Goal: Transaction & Acquisition: Purchase product/service

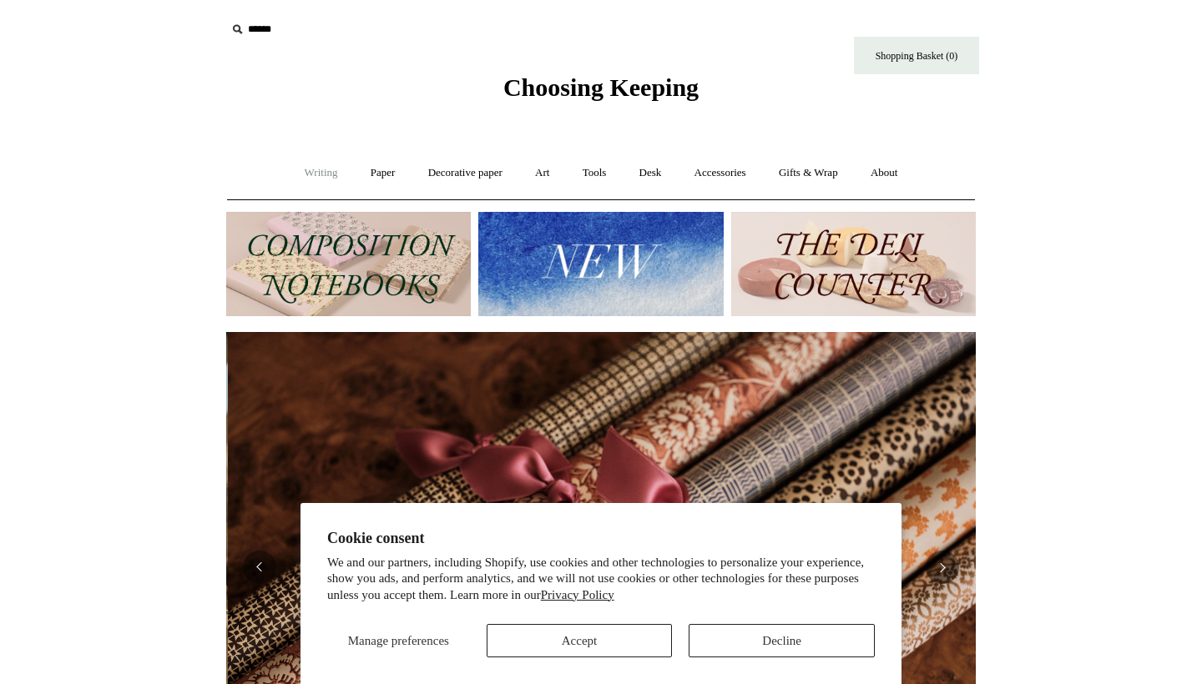
scroll to position [0, 1499]
click at [612, 633] on button "Accept" at bounding box center [580, 640] width 186 height 33
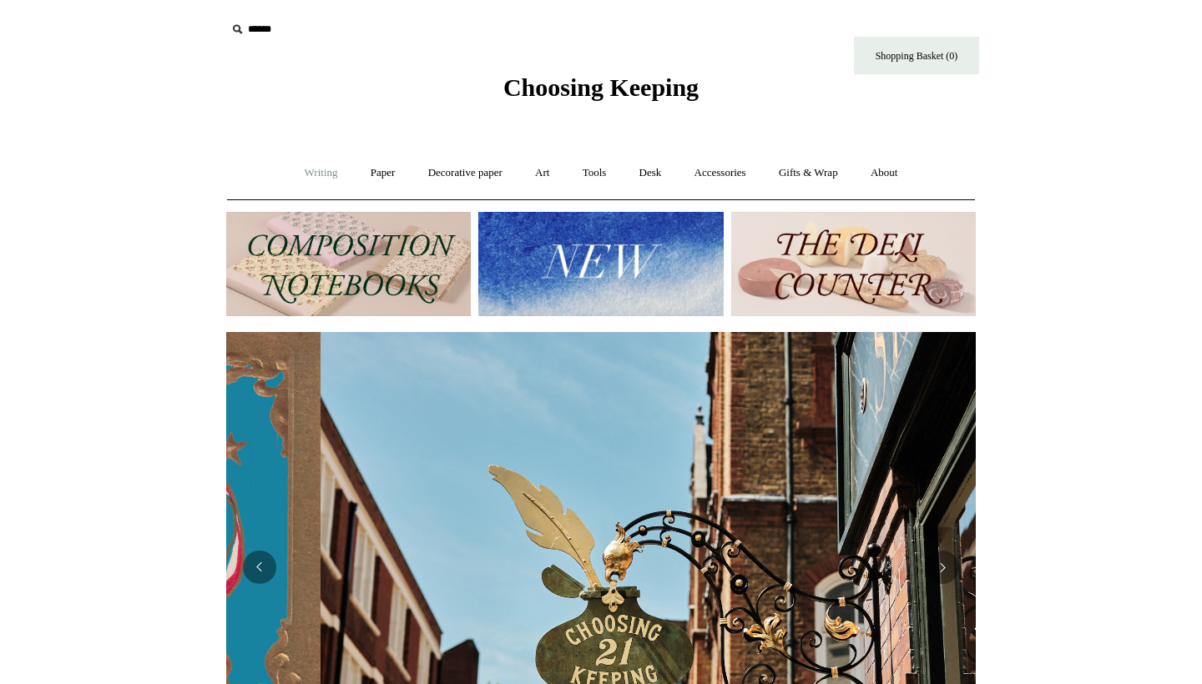
click at [319, 173] on link "Writing +" at bounding box center [321, 173] width 63 height 44
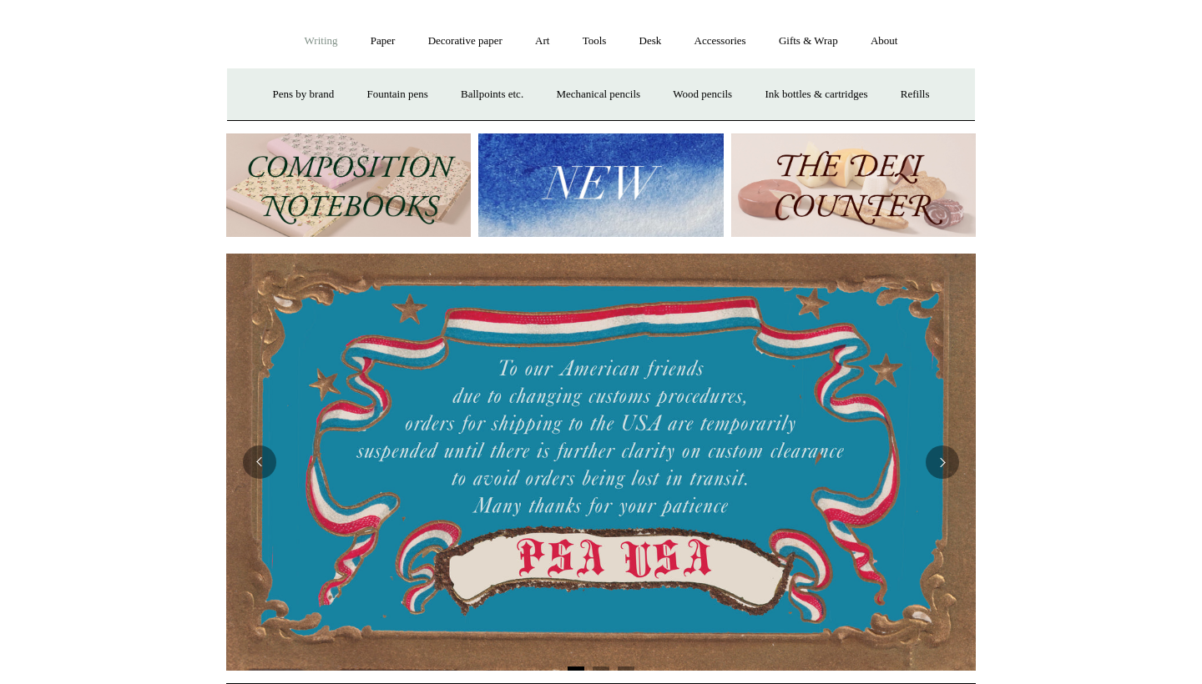
scroll to position [132, 0]
click at [316, 50] on link "Writing -" at bounding box center [321, 41] width 63 height 44
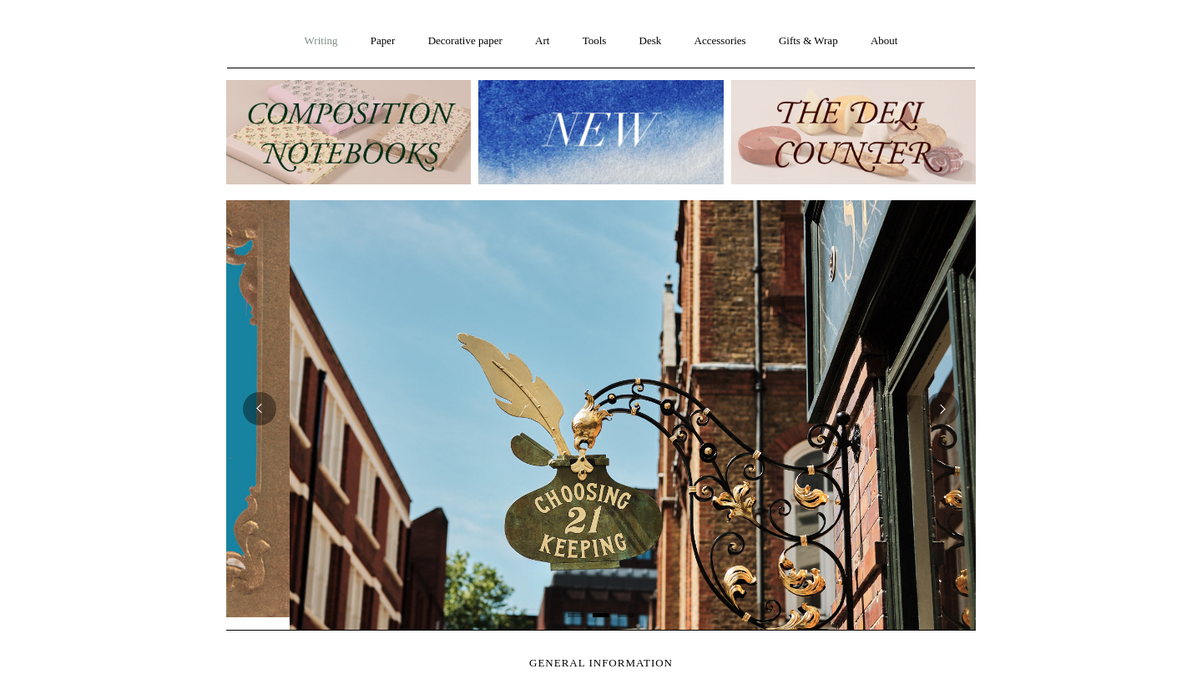
click at [316, 50] on link "Writing +" at bounding box center [321, 41] width 63 height 44
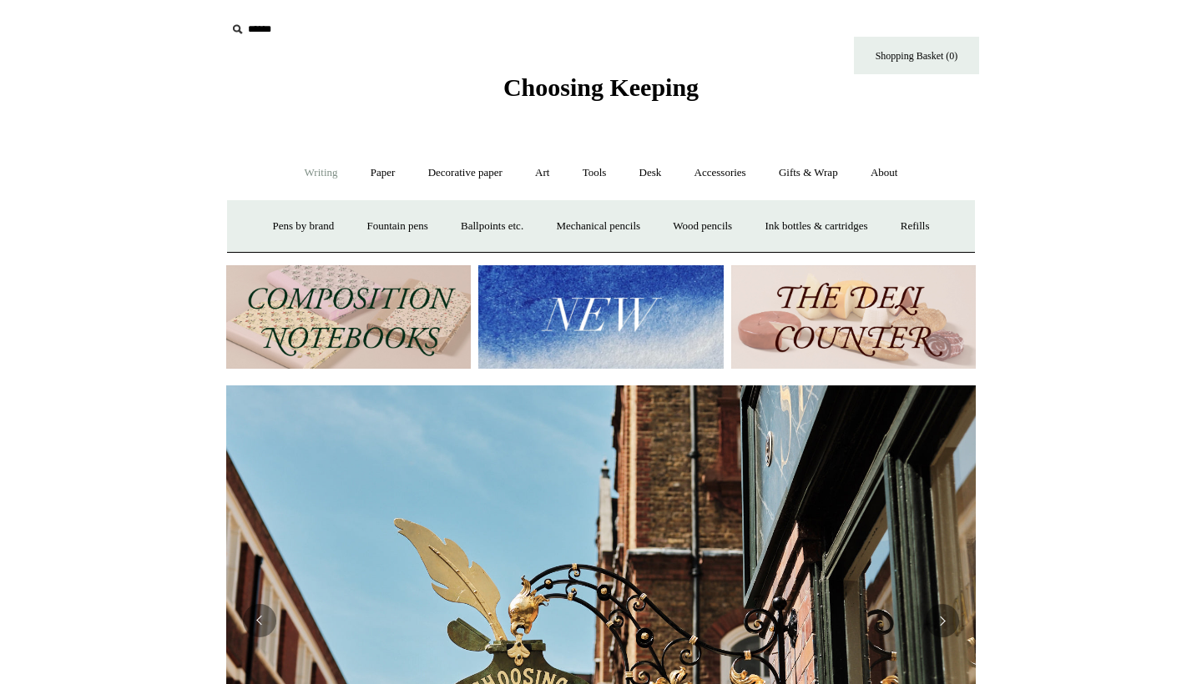
scroll to position [0, 0]
click at [310, 227] on link "Pens by brand +" at bounding box center [304, 226] width 92 height 44
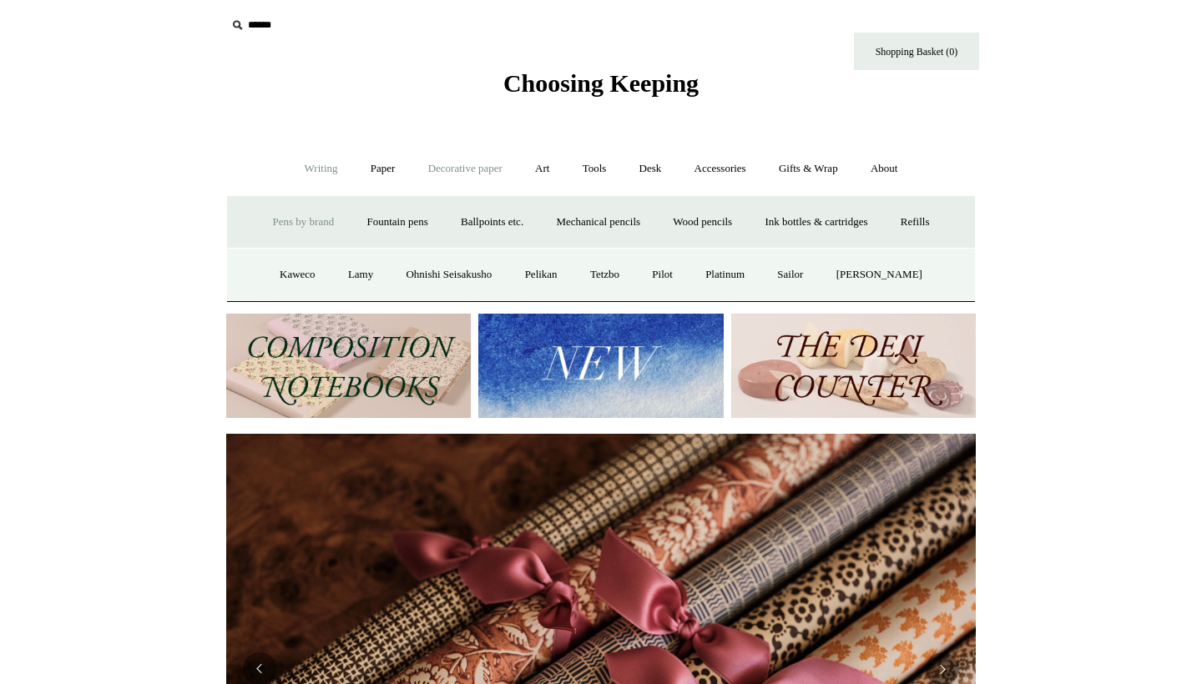
scroll to position [4, 0]
click at [728, 179] on link "Accessories +" at bounding box center [720, 169] width 82 height 44
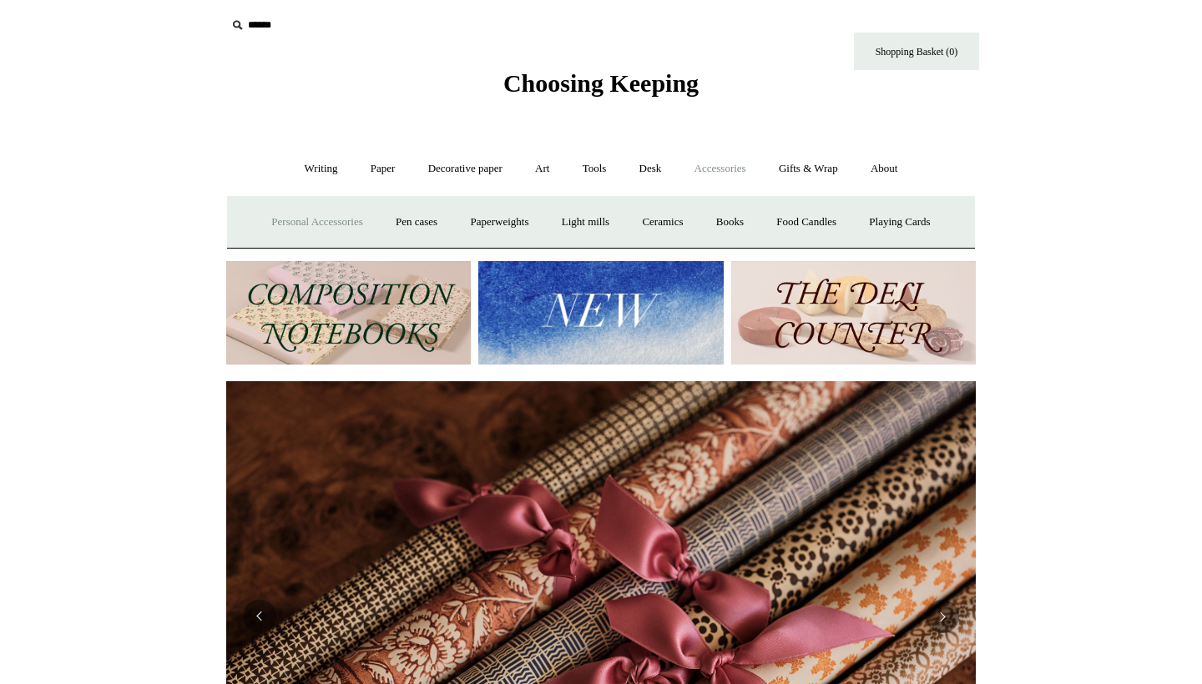
click at [256, 215] on link "Personal Accessories +" at bounding box center [316, 222] width 121 height 44
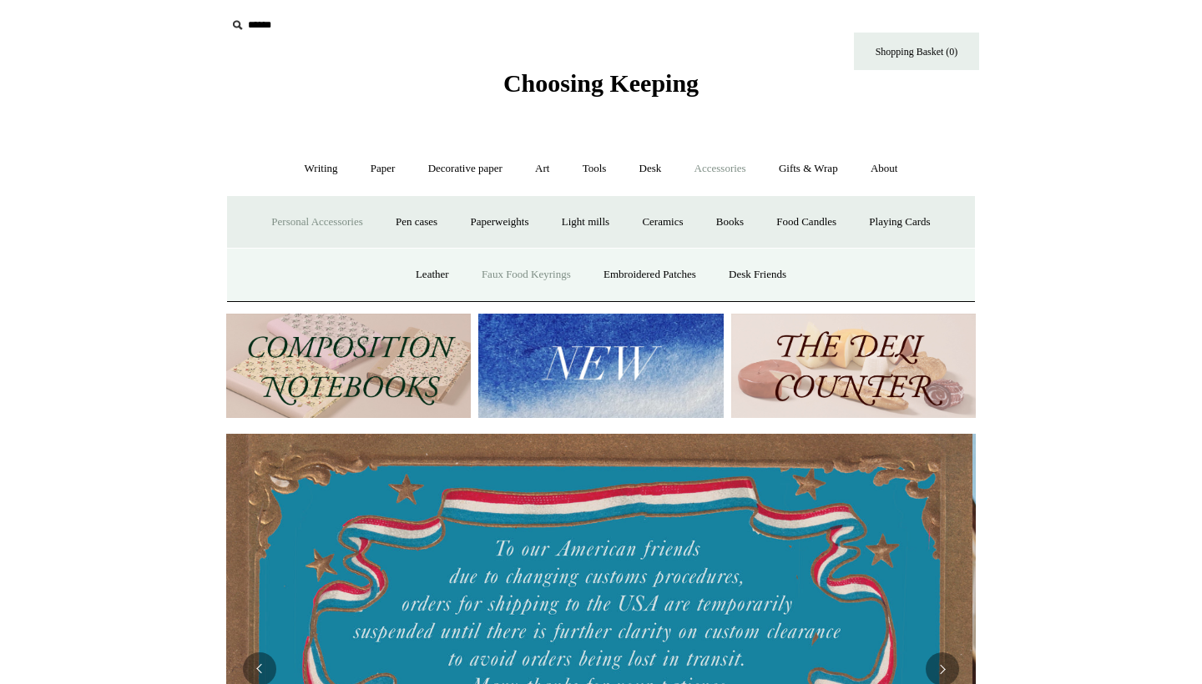
scroll to position [0, 0]
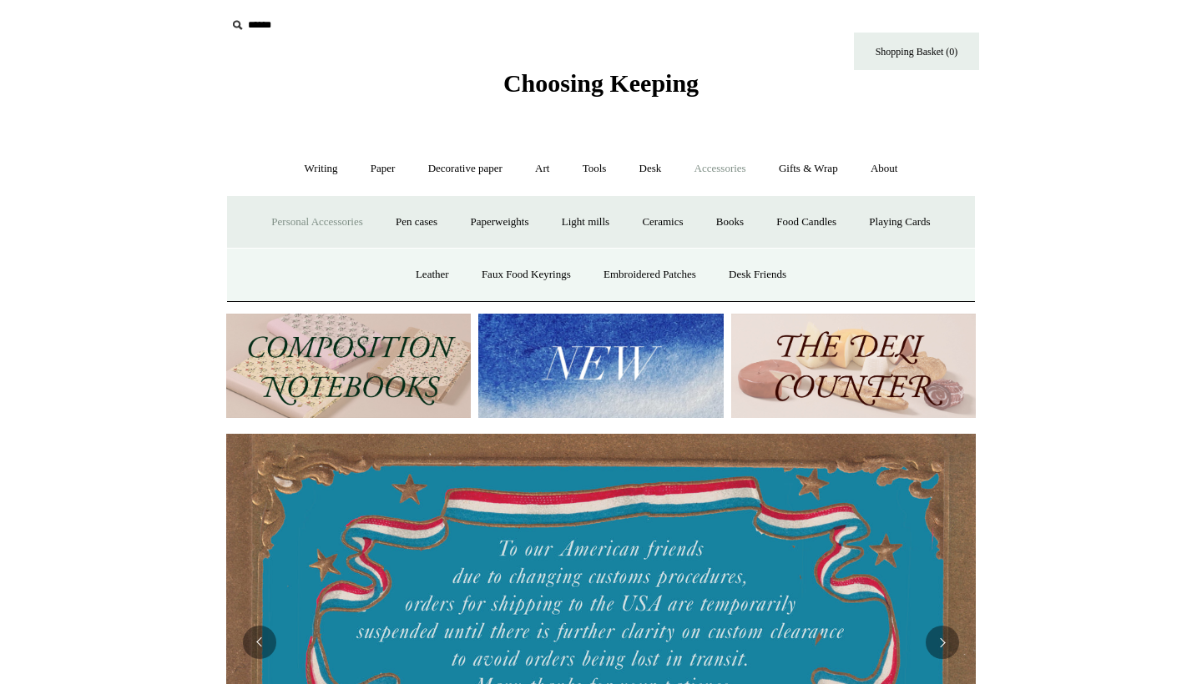
click at [325, 220] on link "Personal Accessories -" at bounding box center [316, 222] width 121 height 44
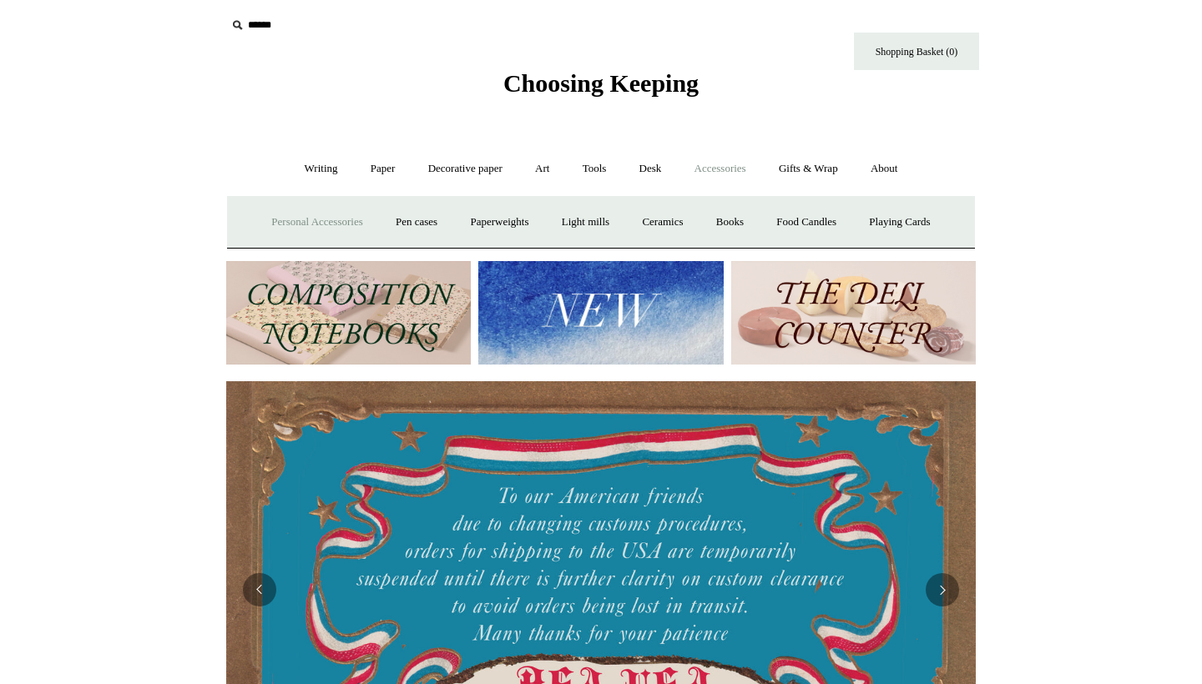
click at [314, 215] on link "Personal Accessories +" at bounding box center [316, 222] width 121 height 44
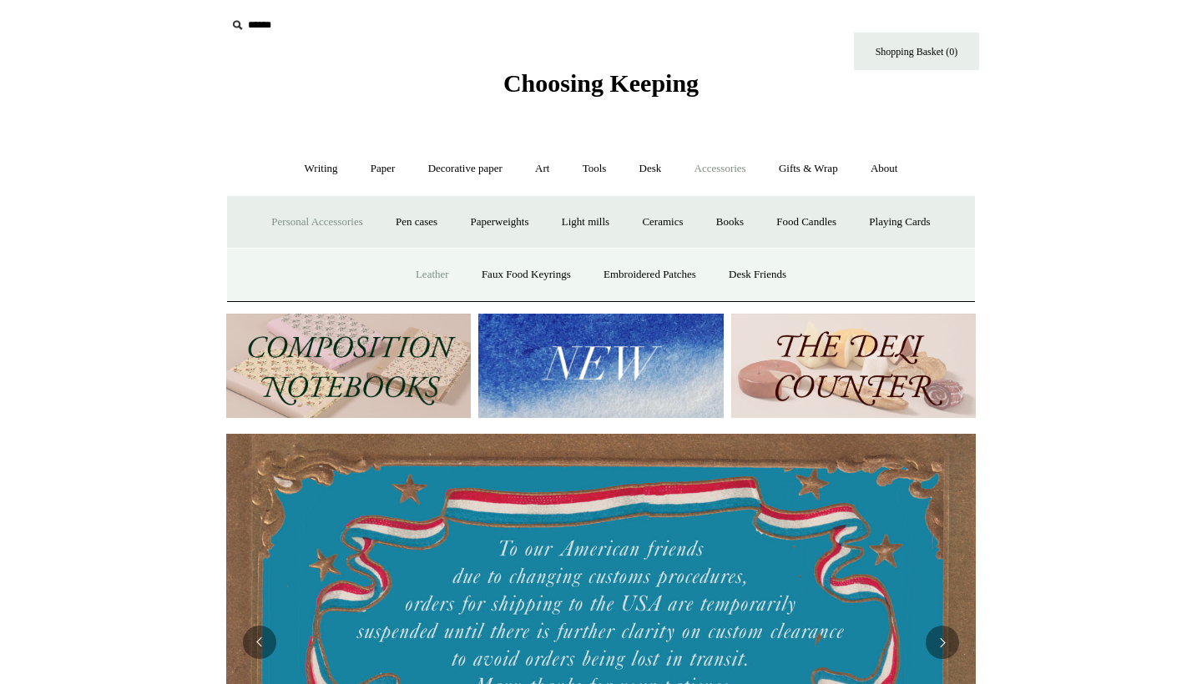
click at [421, 265] on link "Leather" at bounding box center [432, 275] width 63 height 44
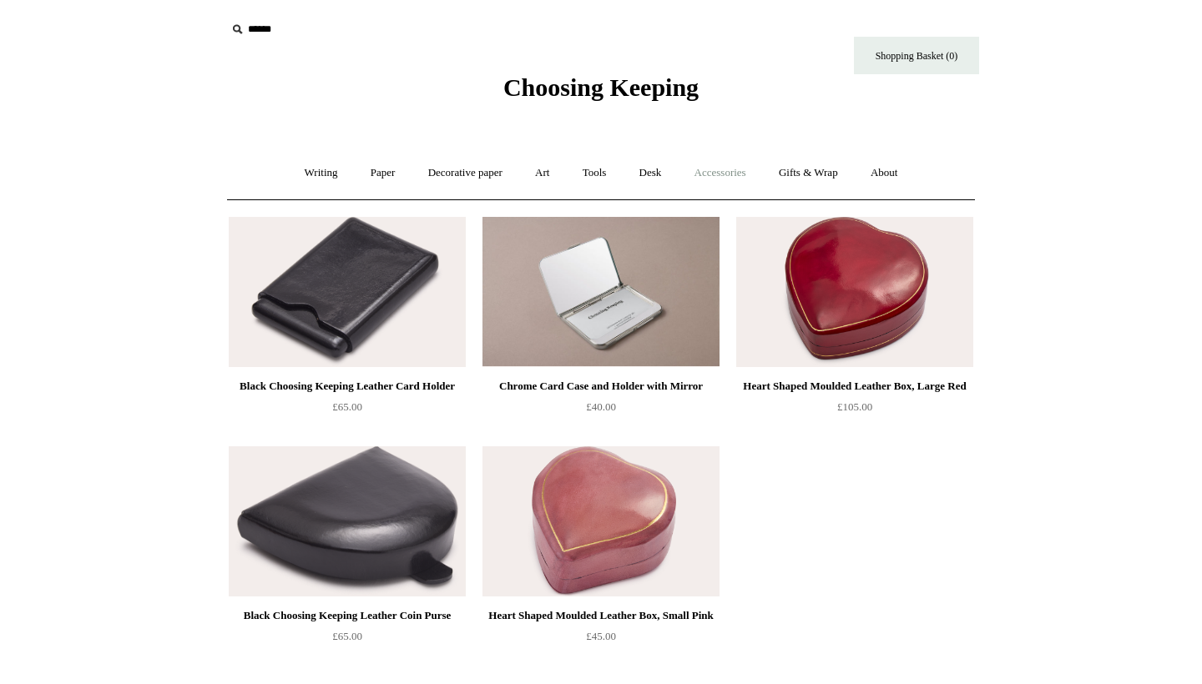
click at [739, 166] on link "Accessories +" at bounding box center [720, 173] width 82 height 44
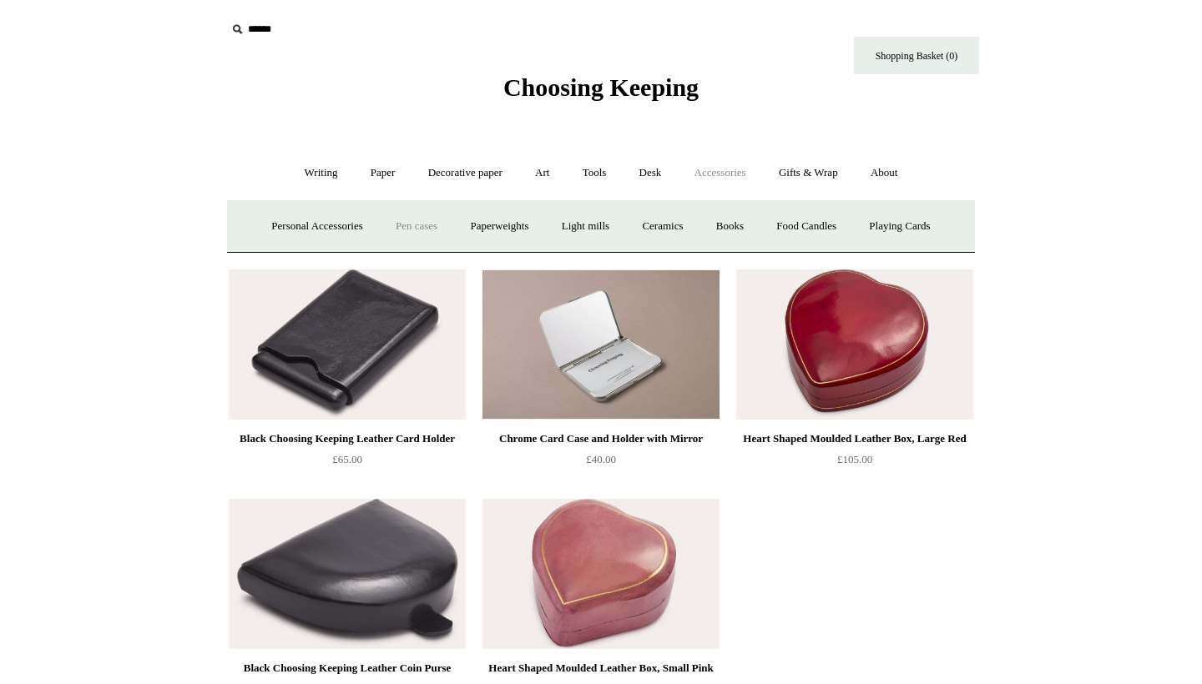
click at [415, 222] on link "Pen cases" at bounding box center [417, 226] width 72 height 44
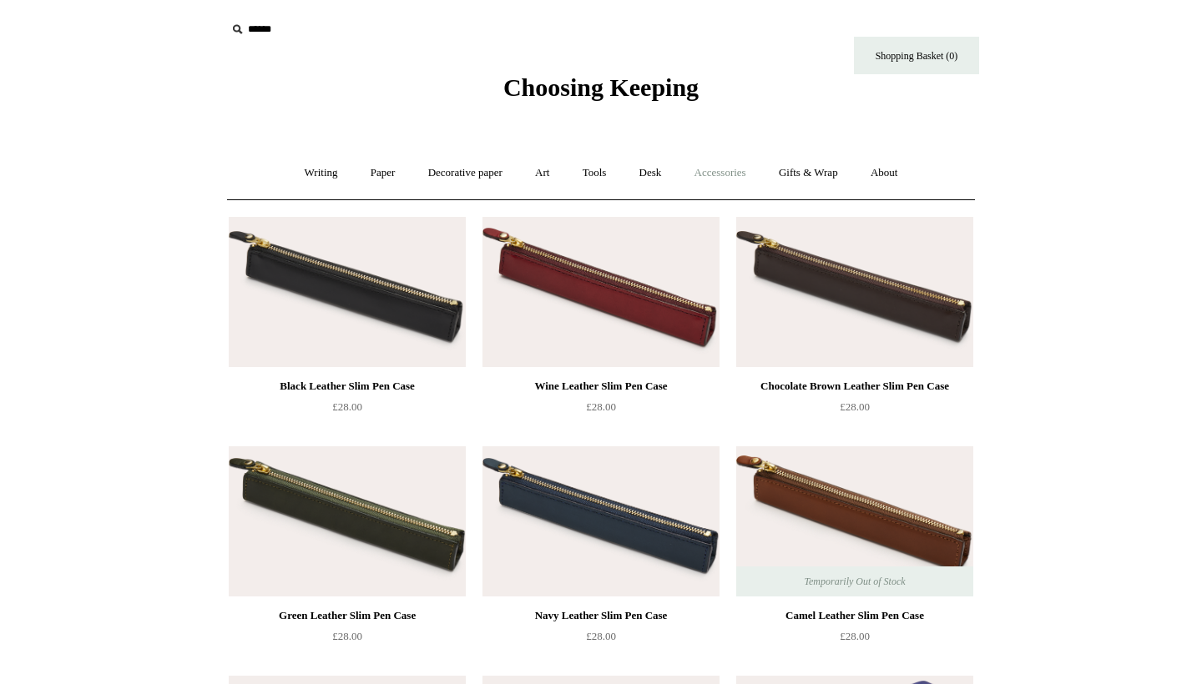
click at [749, 181] on link "Accessories +" at bounding box center [720, 173] width 82 height 44
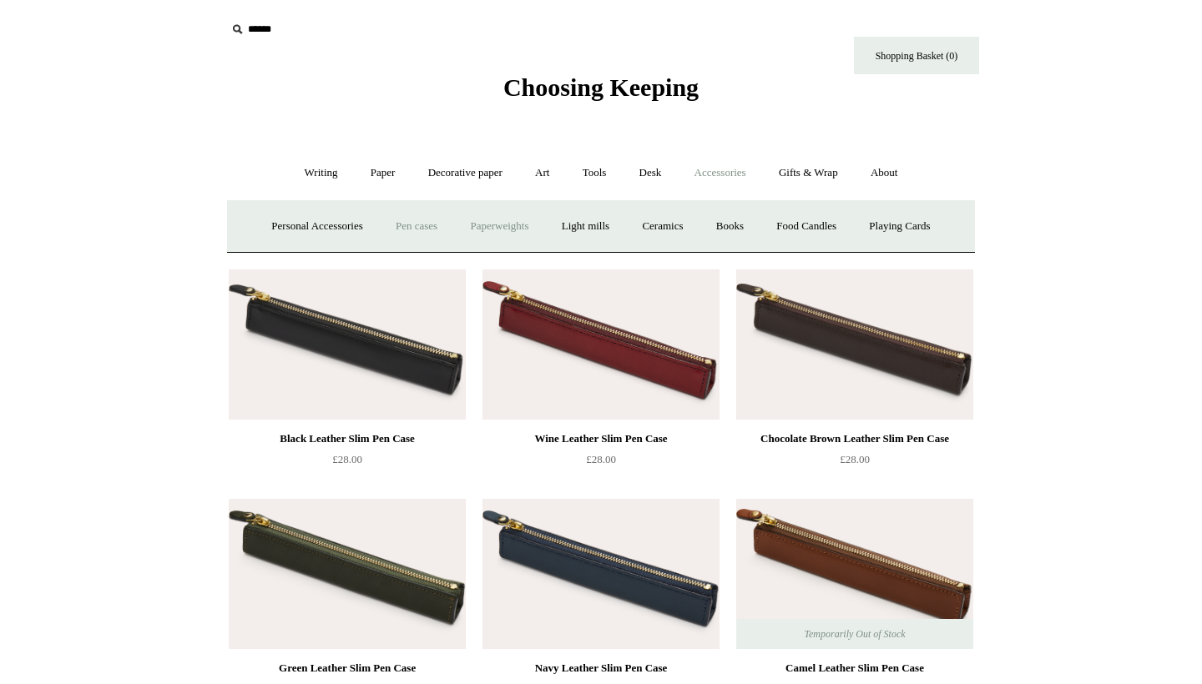
click at [495, 216] on link "Paperweights +" at bounding box center [499, 226] width 88 height 44
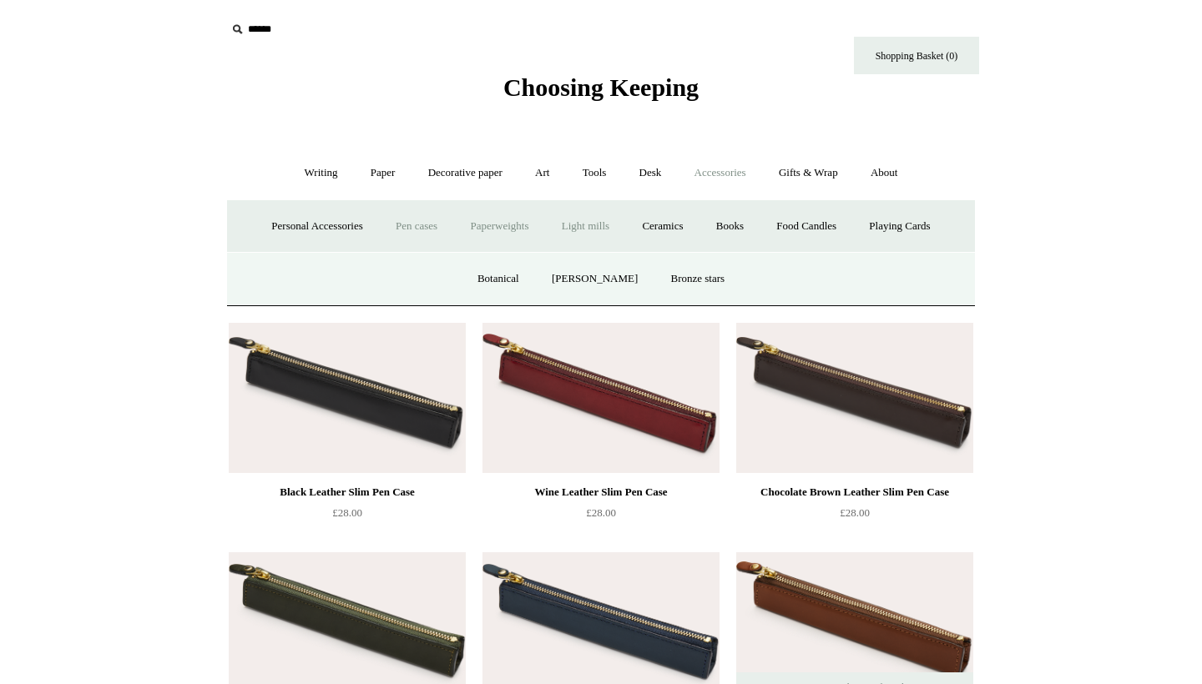
click at [592, 221] on link "Light mills" at bounding box center [586, 226] width 78 height 44
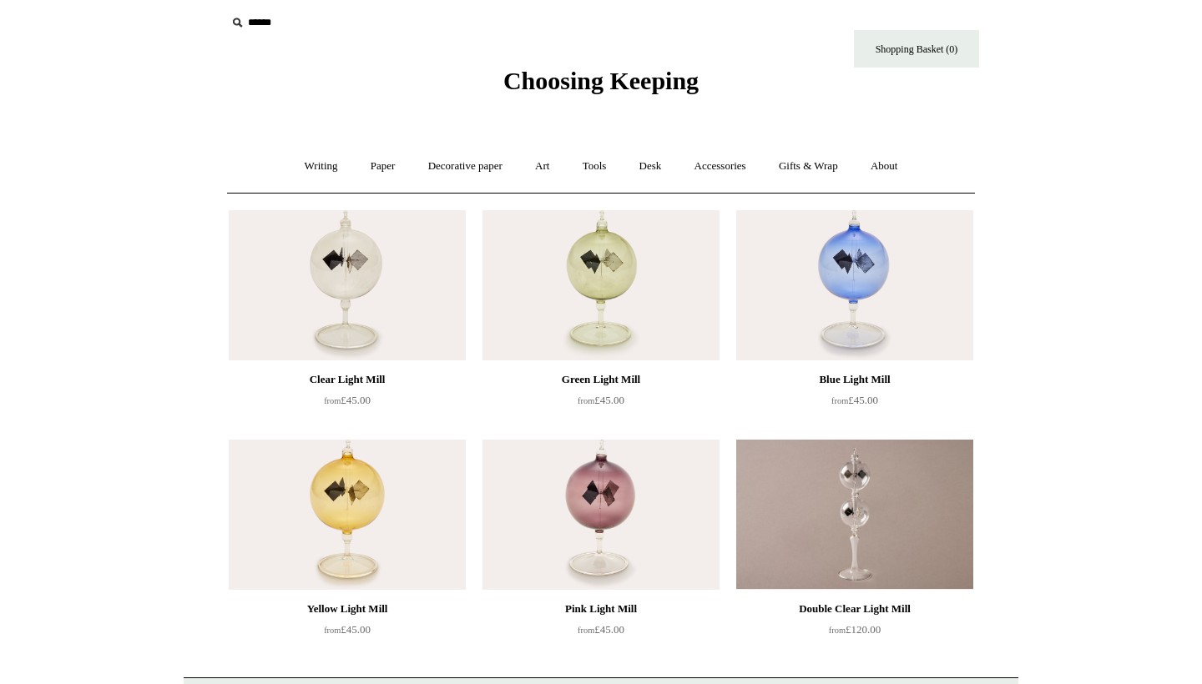
scroll to position [10, 0]
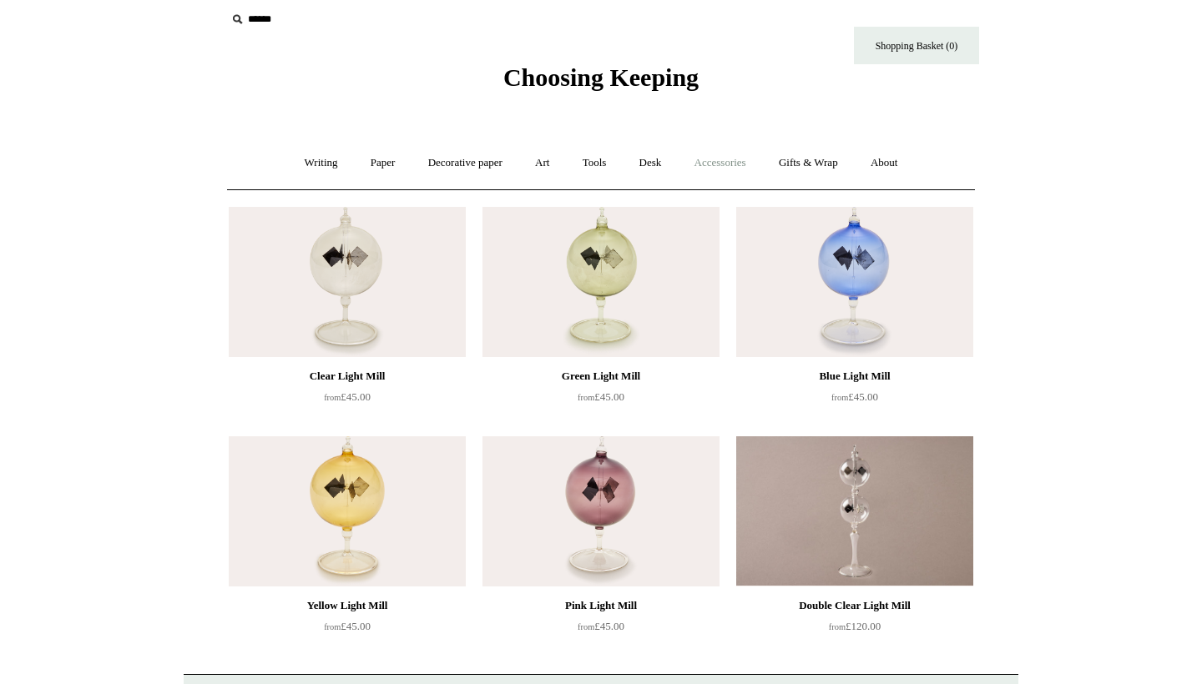
click at [731, 160] on link "Accessories +" at bounding box center [720, 163] width 82 height 44
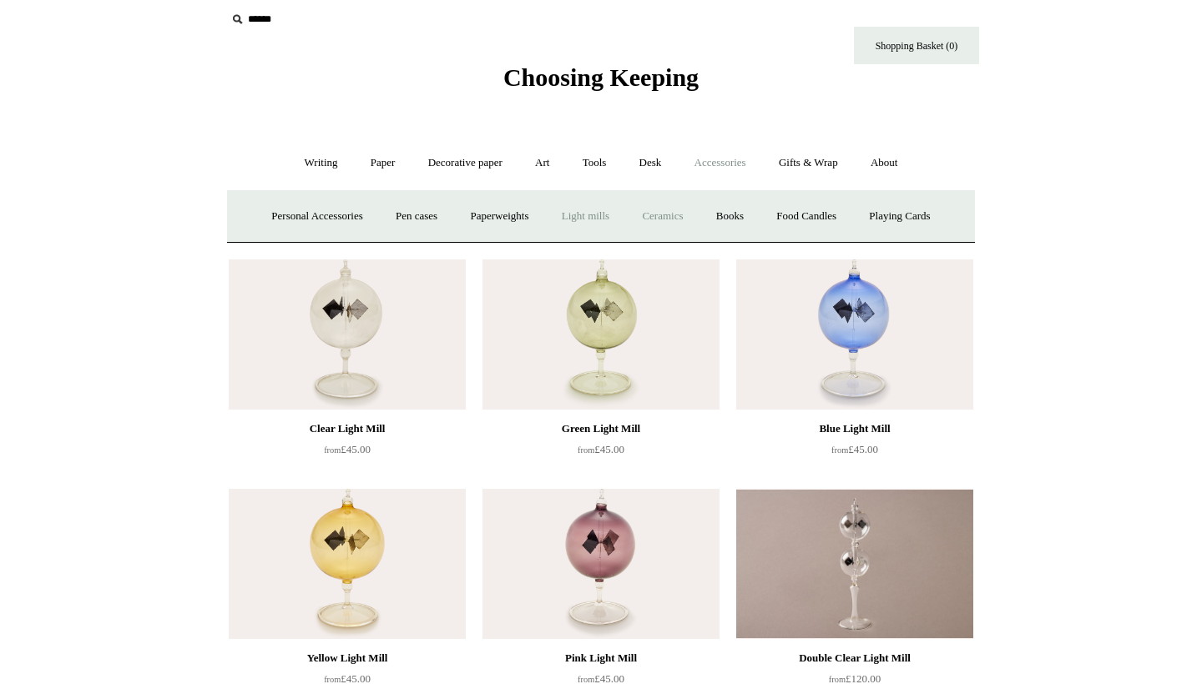
click at [653, 212] on link "Ceramics +" at bounding box center [662, 216] width 71 height 44
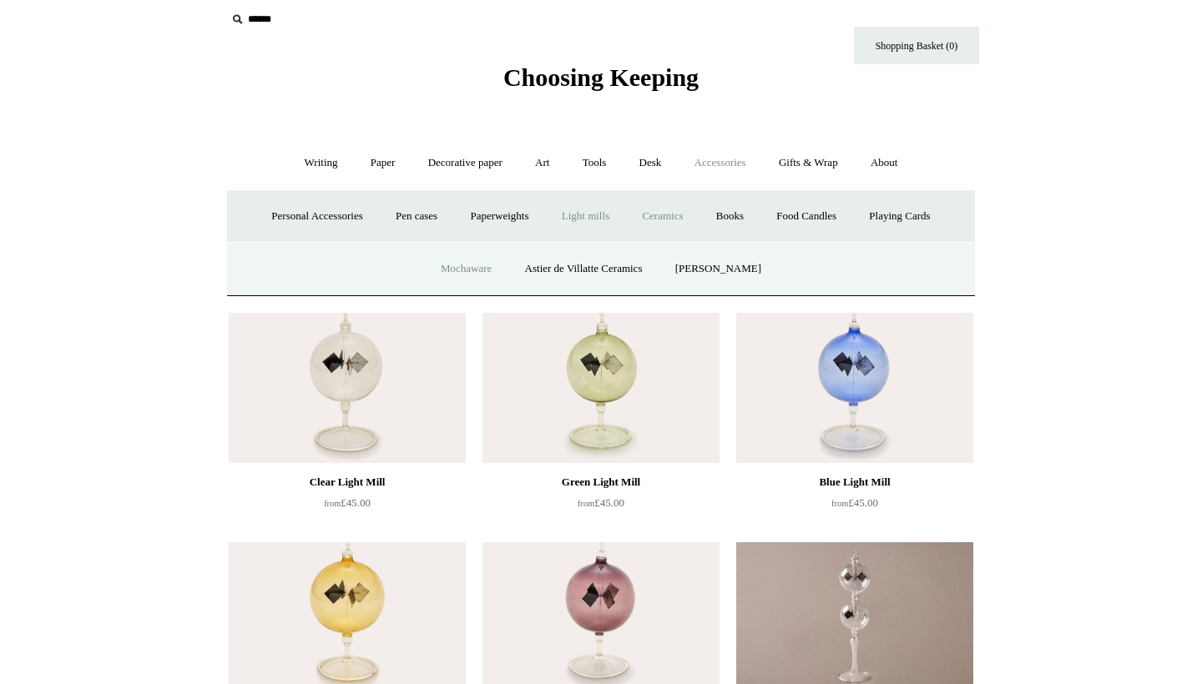
click at [471, 273] on link "Mochaware" at bounding box center [466, 269] width 81 height 44
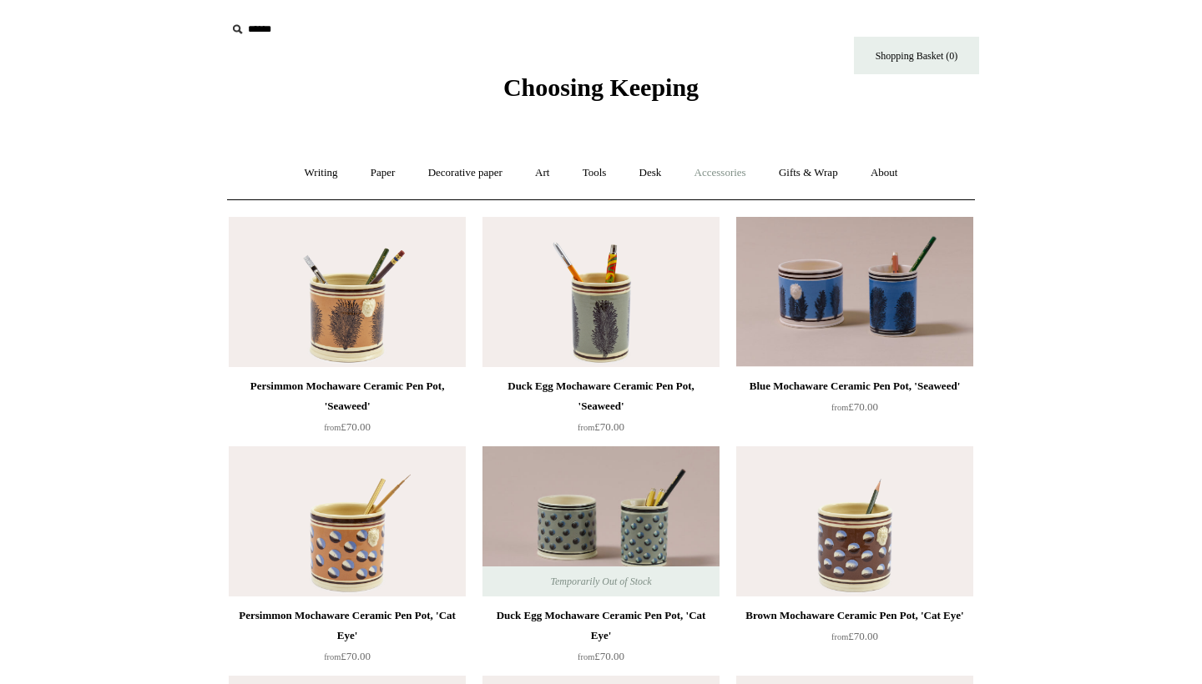
click at [715, 175] on link "Accessories +" at bounding box center [720, 173] width 82 height 44
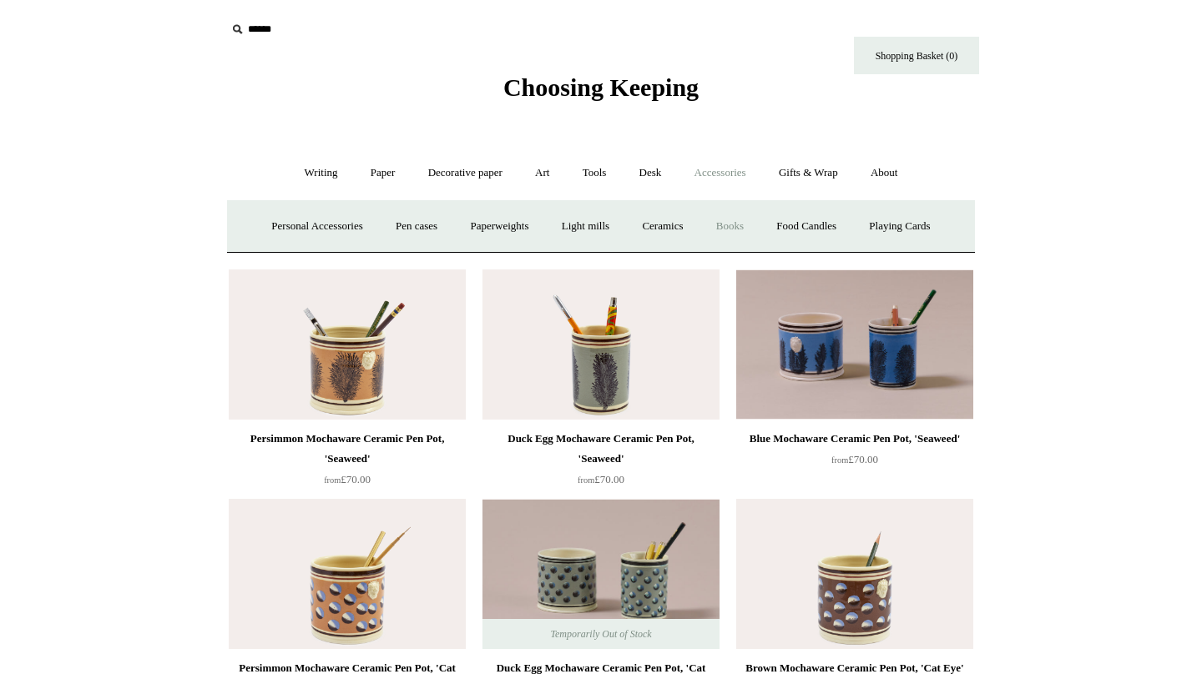
click at [727, 223] on link "Books" at bounding box center [730, 226] width 58 height 44
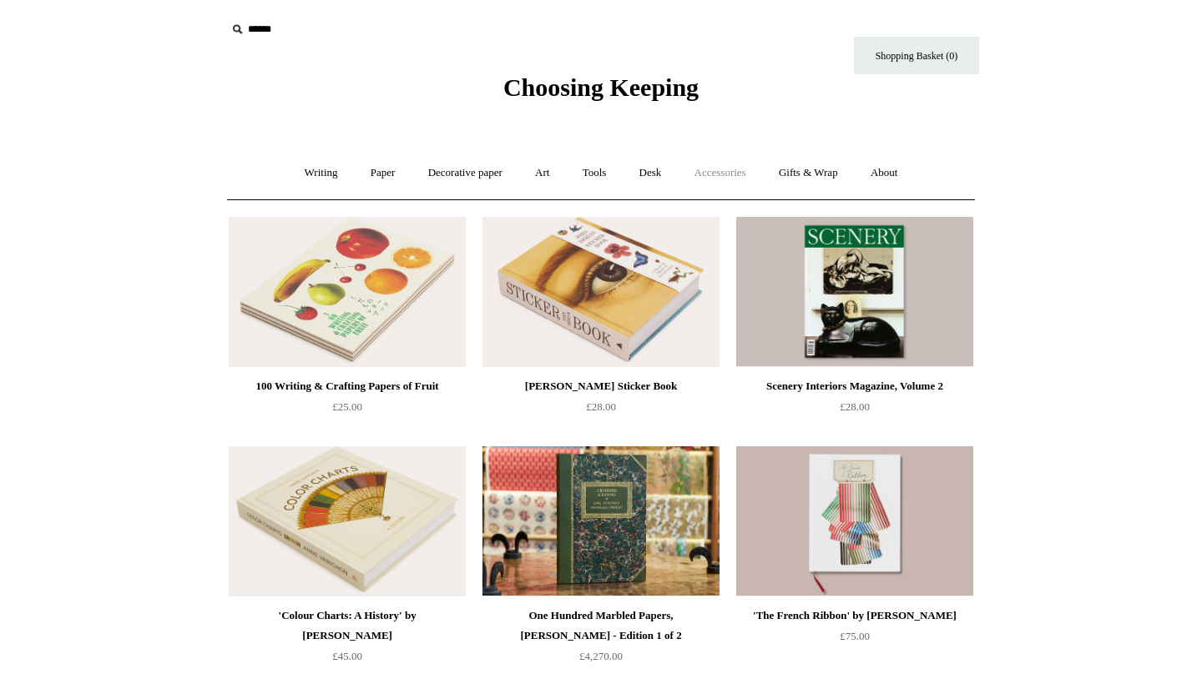
click at [734, 169] on link "Accessories +" at bounding box center [720, 173] width 82 height 44
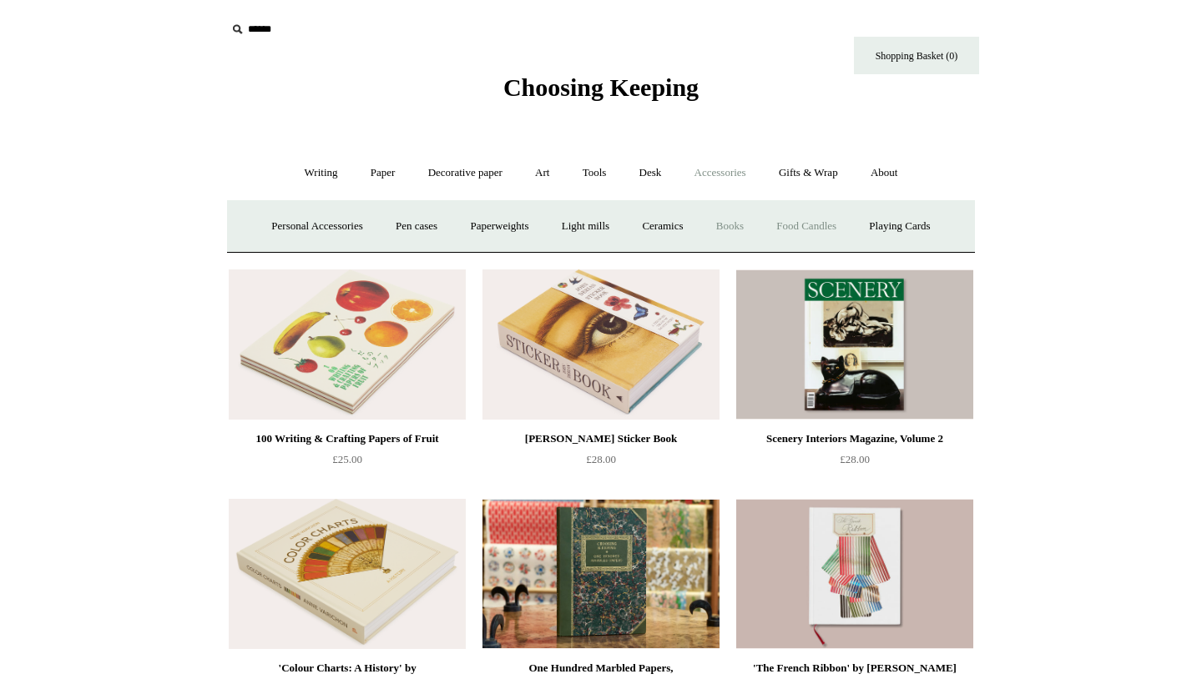
click at [821, 219] on link "Food Candles" at bounding box center [806, 226] width 90 height 44
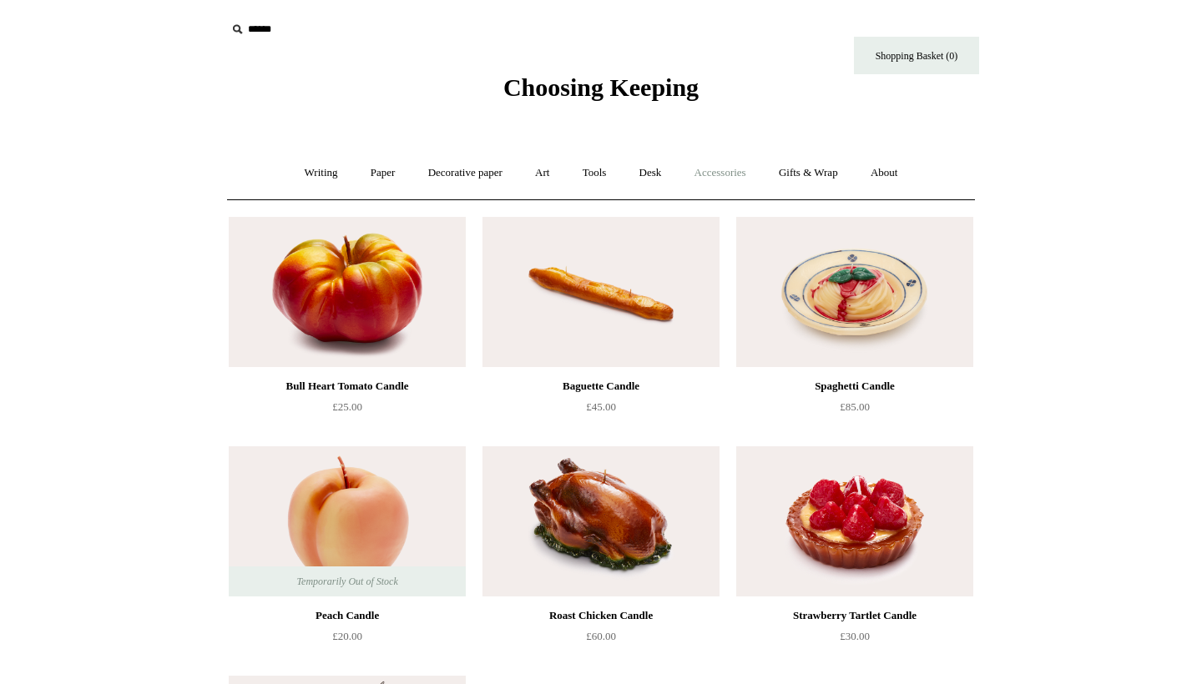
click at [754, 168] on link "Accessories +" at bounding box center [720, 173] width 82 height 44
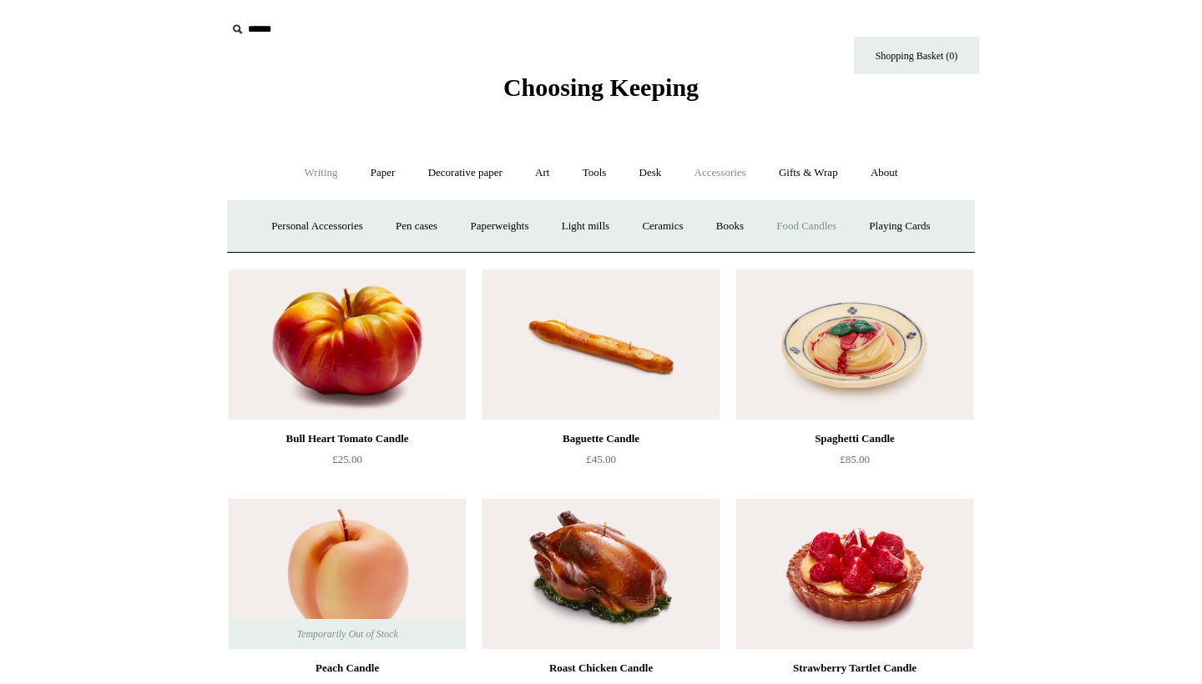
click at [311, 174] on link "Writing +" at bounding box center [321, 173] width 63 height 44
click at [475, 231] on link "Ballpoints etc. +" at bounding box center [492, 226] width 93 height 44
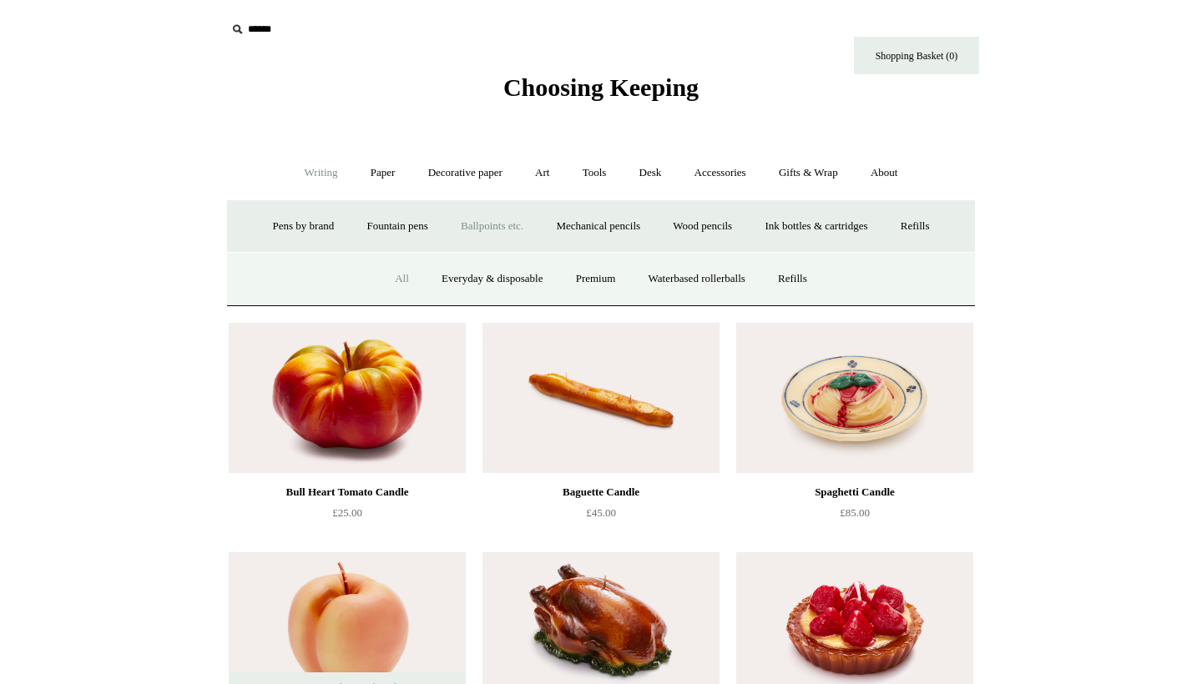
click at [387, 275] on link "All" at bounding box center [402, 279] width 44 height 44
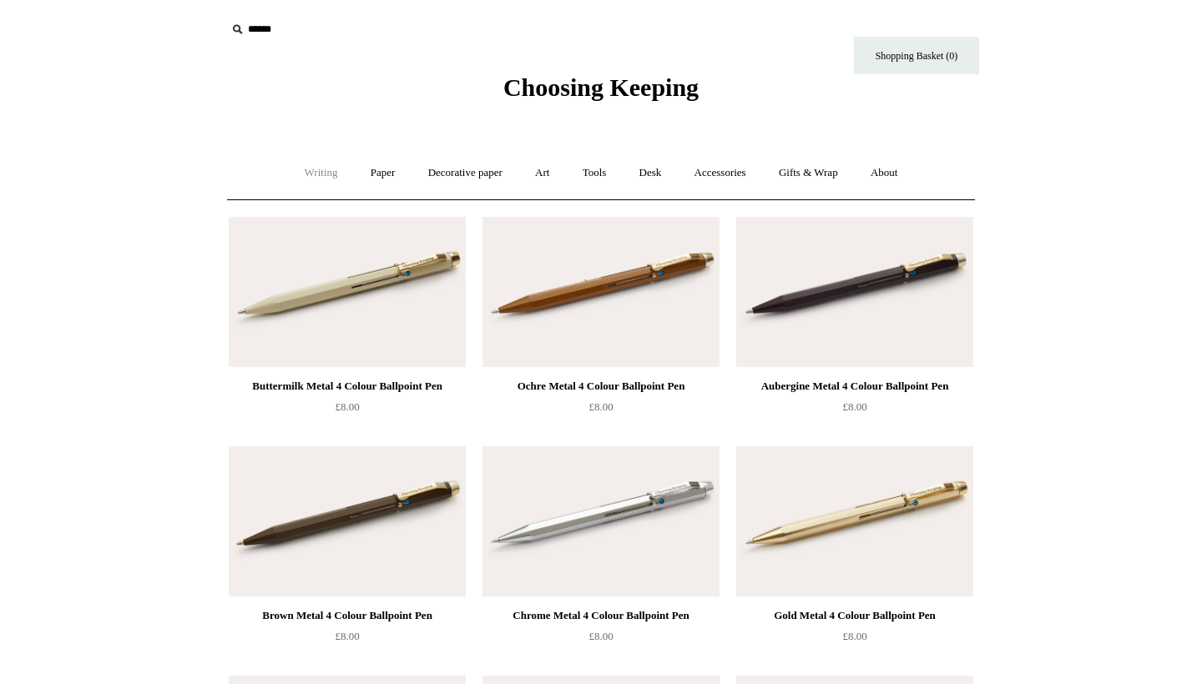
click at [327, 175] on link "Writing +" at bounding box center [321, 173] width 63 height 44
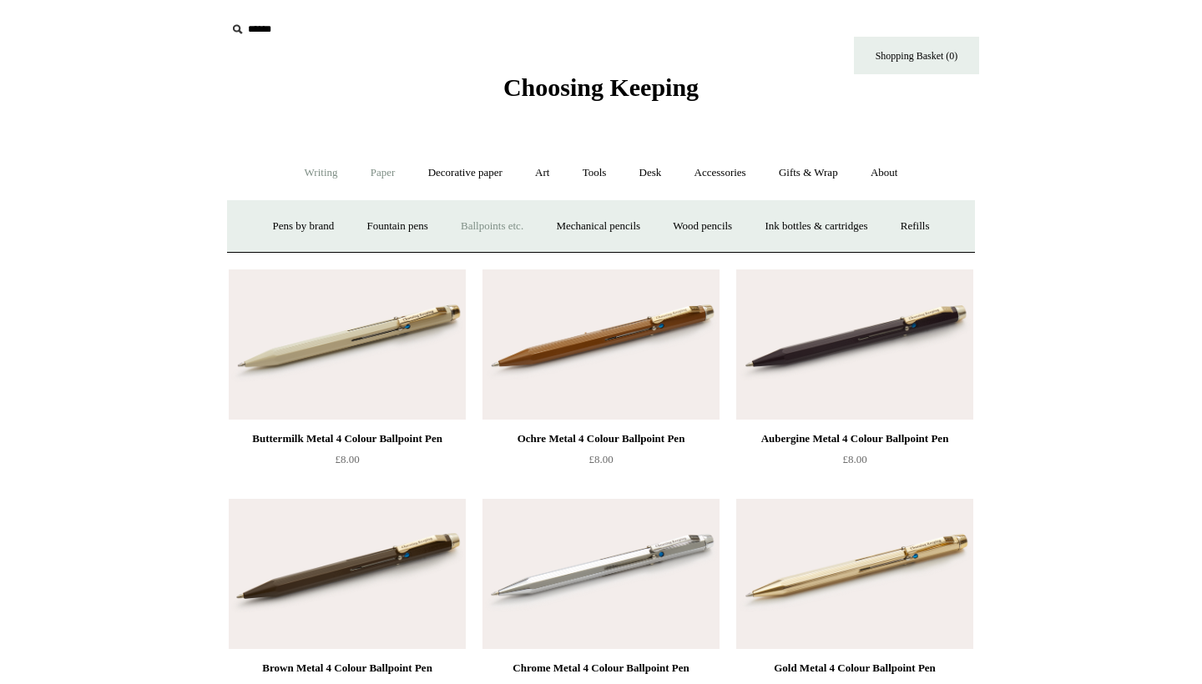
click at [366, 179] on link "Paper +" at bounding box center [382, 173] width 55 height 44
click at [345, 219] on link "Notebooks +" at bounding box center [367, 226] width 77 height 44
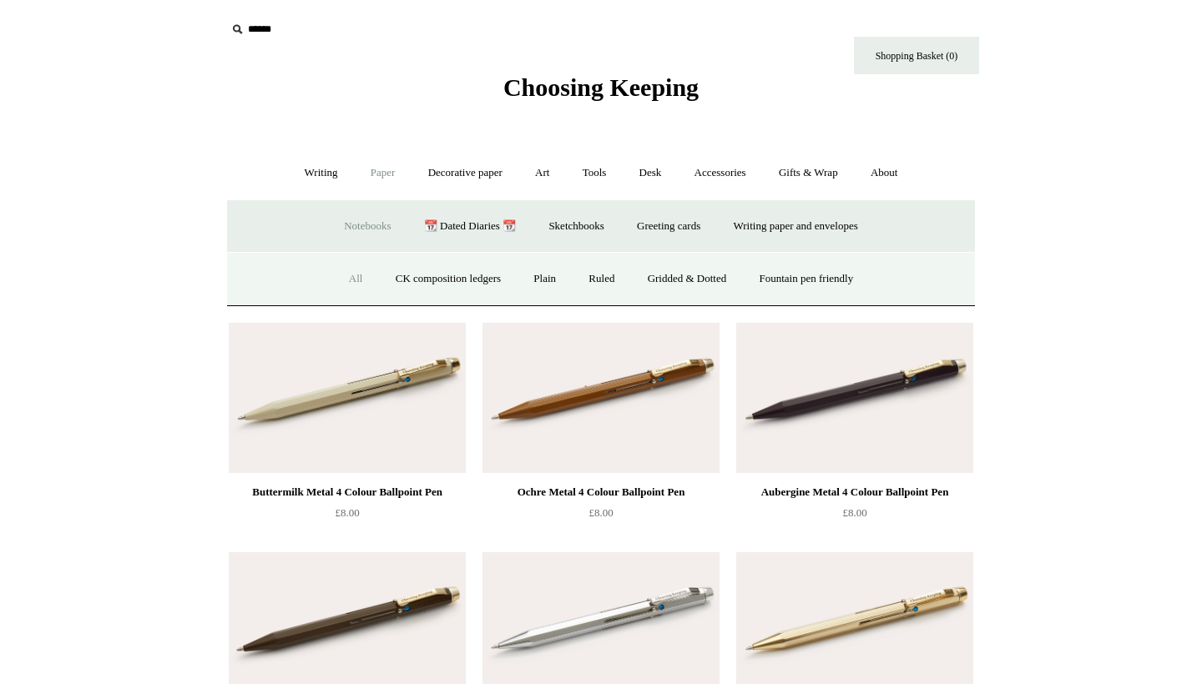
click at [344, 272] on link "All" at bounding box center [356, 279] width 44 height 44
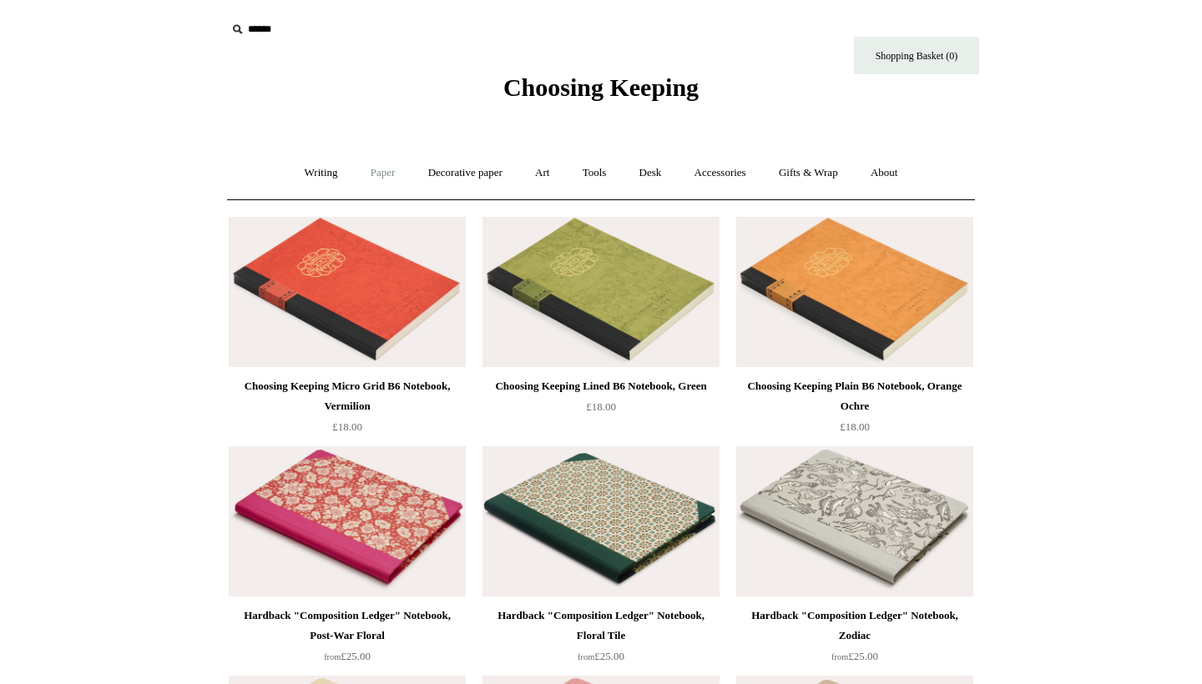
click at [370, 174] on link "Paper +" at bounding box center [382, 173] width 55 height 44
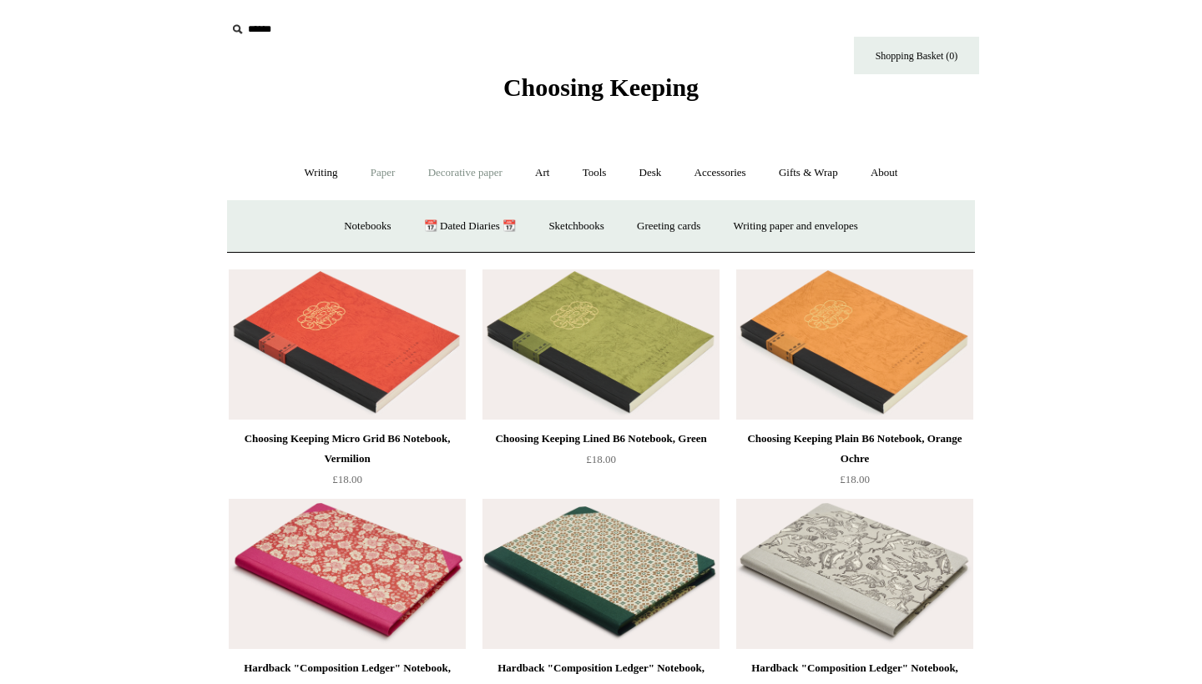
click at [461, 168] on link "Decorative paper +" at bounding box center [465, 173] width 104 height 44
click at [339, 219] on link "All" at bounding box center [347, 226] width 44 height 44
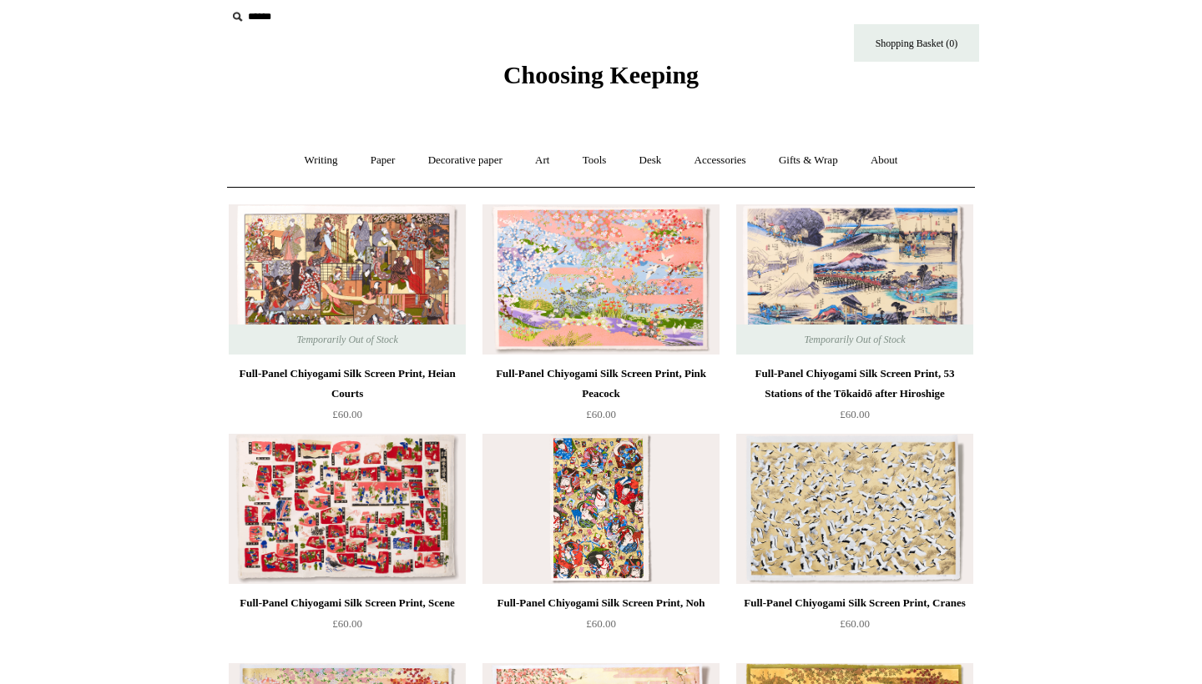
scroll to position [18, 0]
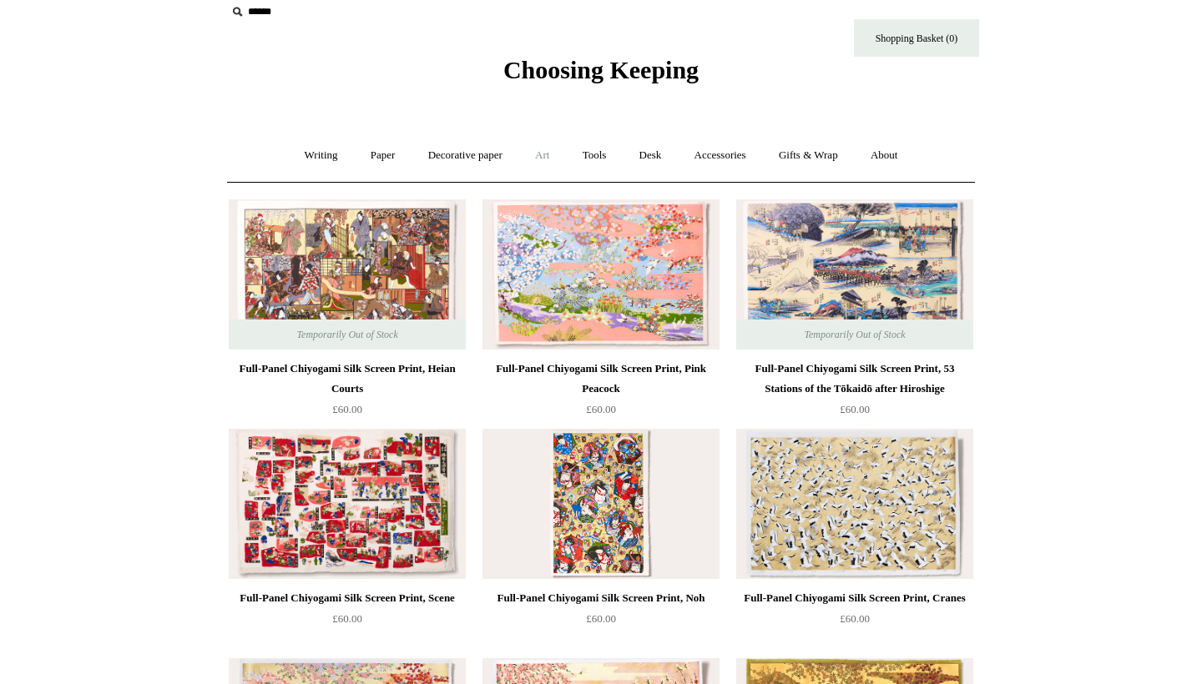
click at [542, 159] on link "Art +" at bounding box center [542, 156] width 44 height 44
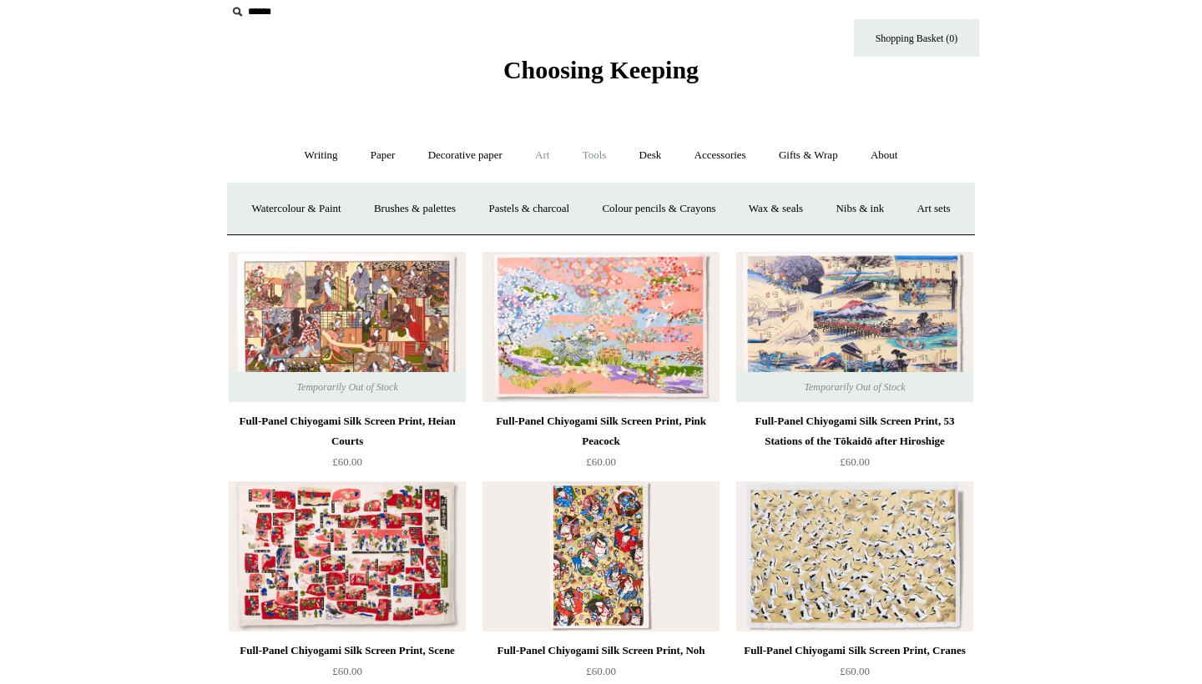
click at [605, 161] on link "Tools +" at bounding box center [594, 156] width 54 height 44
click at [648, 159] on link "Desk +" at bounding box center [650, 156] width 53 height 44
click at [380, 214] on link "Pen pots" at bounding box center [402, 209] width 67 height 44
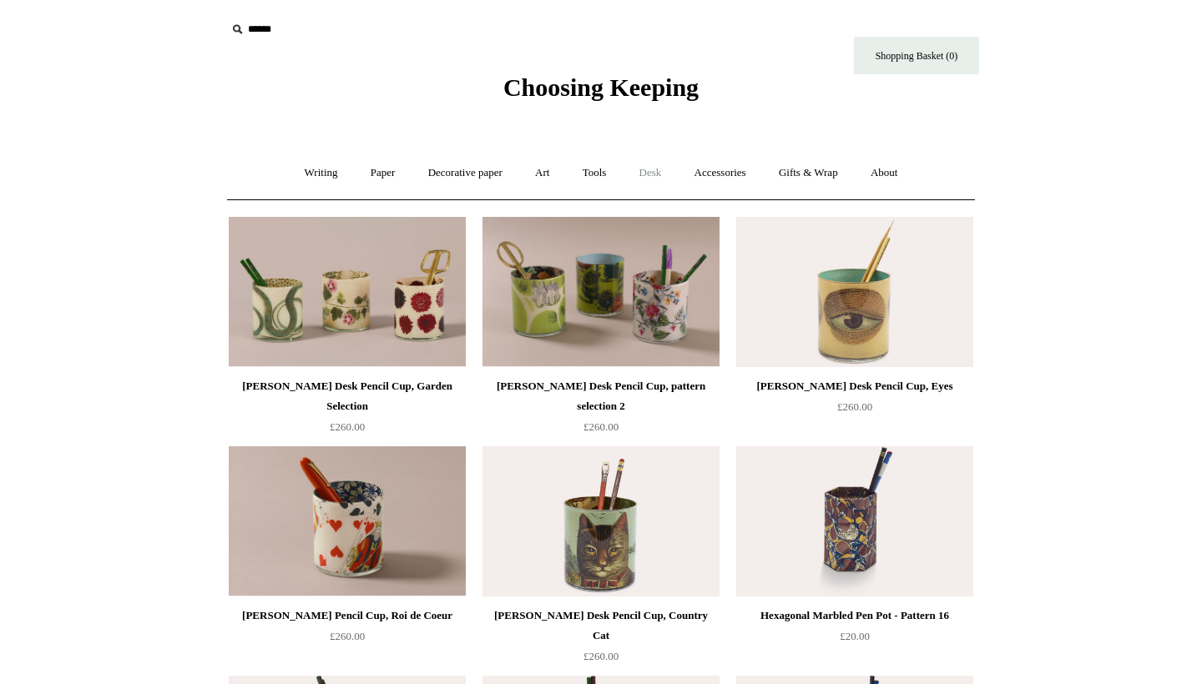
click at [655, 171] on link "Desk +" at bounding box center [650, 173] width 53 height 44
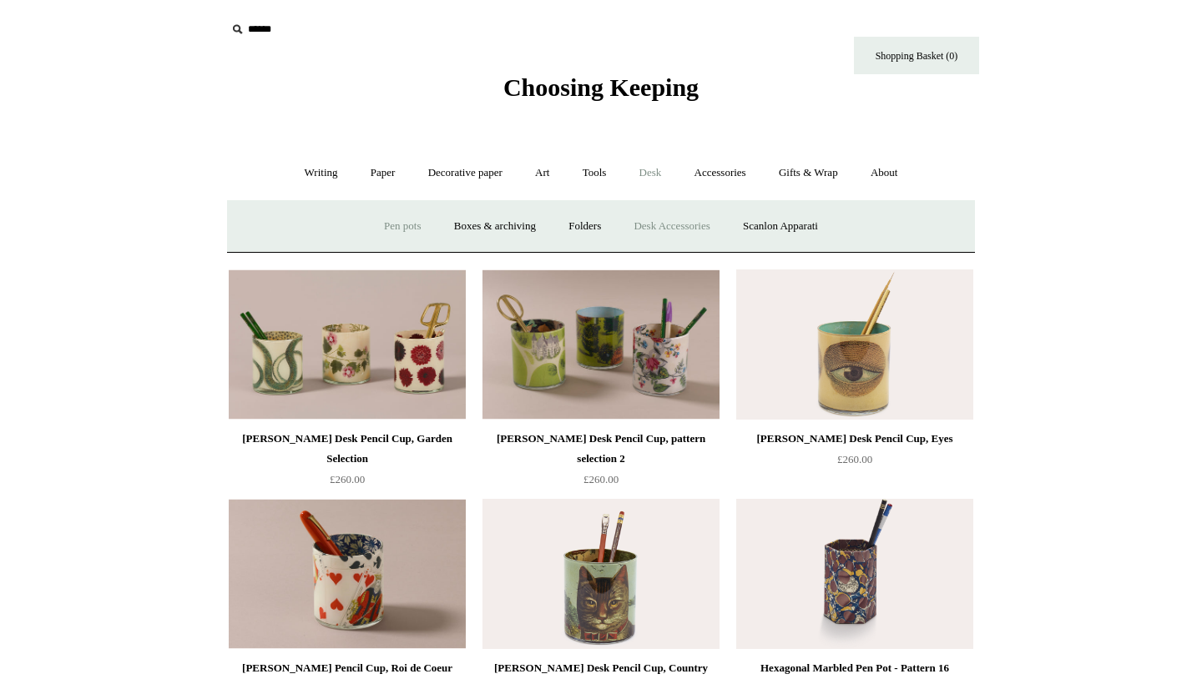
click at [666, 226] on link "Desk Accessories" at bounding box center [671, 226] width 106 height 44
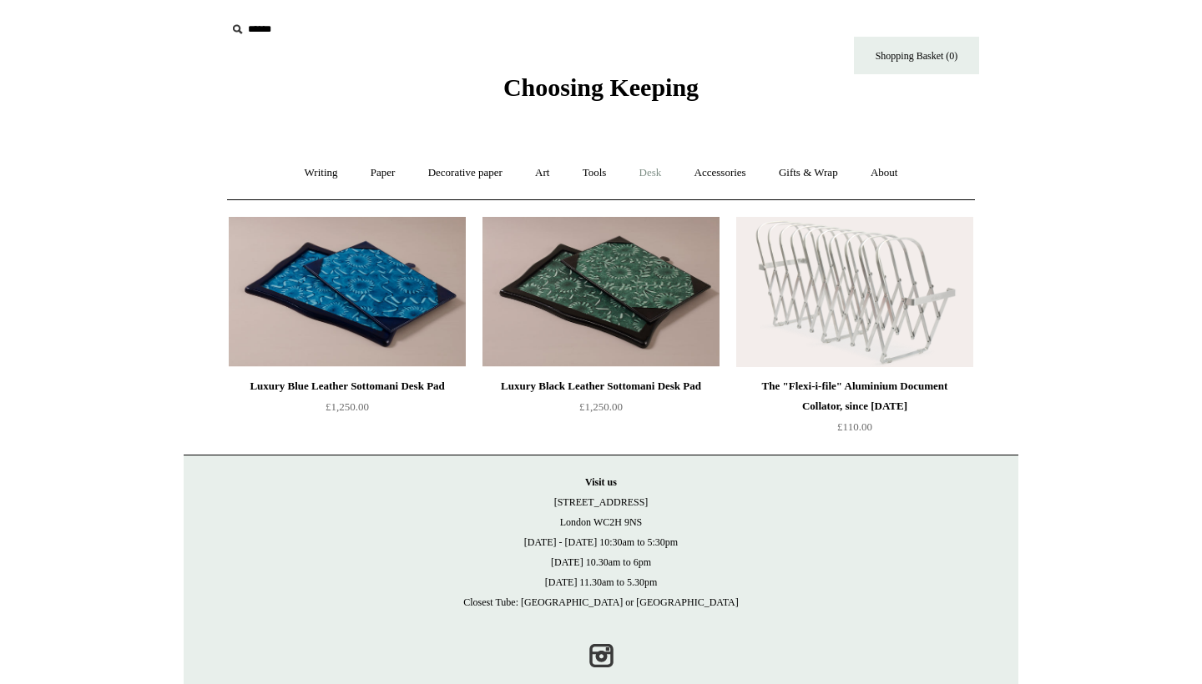
click at [651, 175] on link "Desk +" at bounding box center [650, 173] width 53 height 44
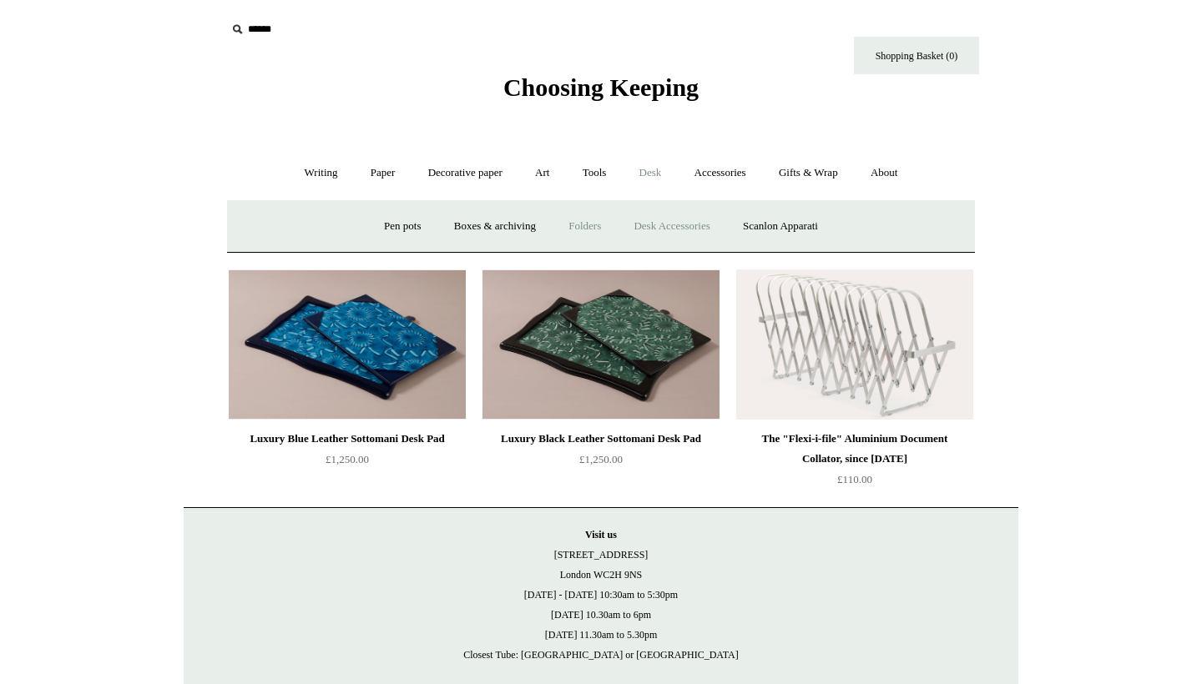
click at [583, 226] on link "Folders" at bounding box center [584, 226] width 63 height 44
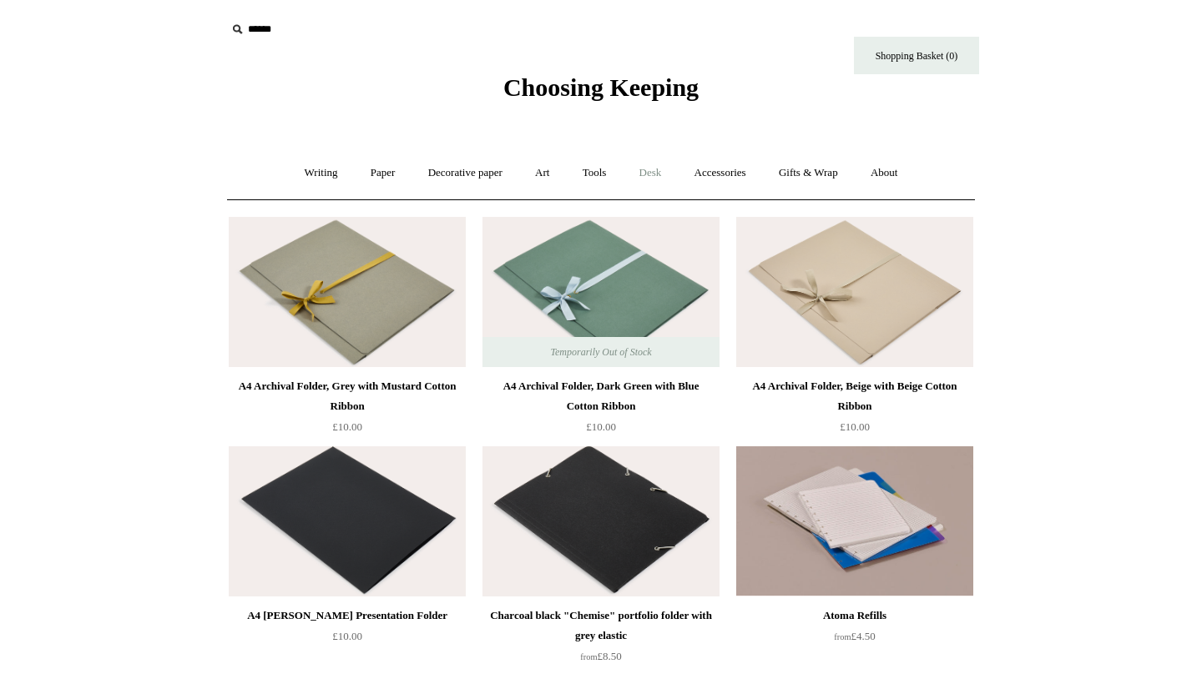
click at [648, 178] on link "Desk +" at bounding box center [650, 173] width 53 height 44
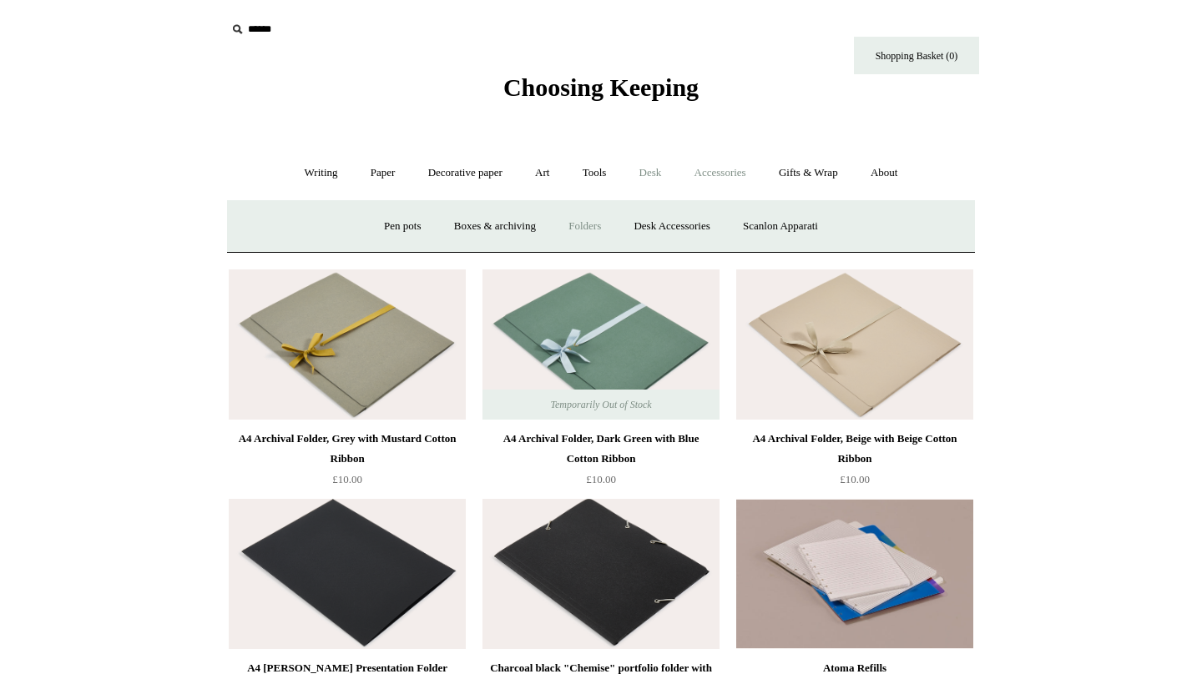
click at [734, 166] on link "Accessories +" at bounding box center [720, 173] width 82 height 44
click at [817, 179] on link "Gifts & Wrap +" at bounding box center [808, 173] width 89 height 44
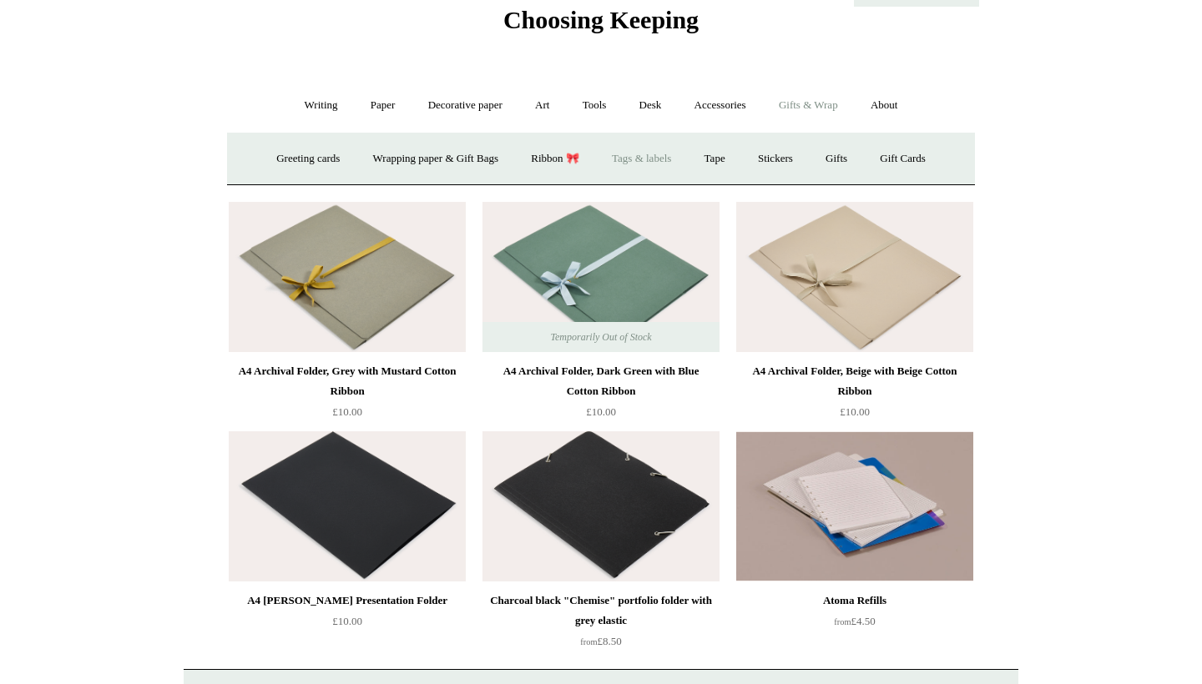
scroll to position [72, 0]
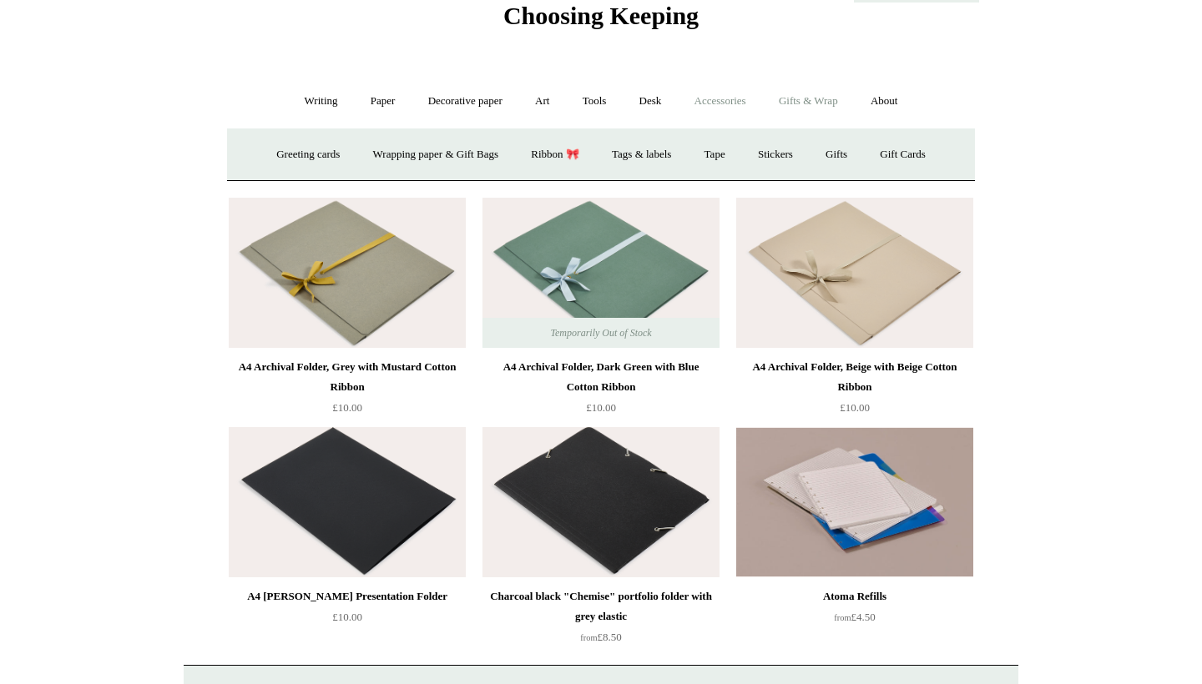
click at [713, 98] on link "Accessories +" at bounding box center [720, 101] width 82 height 44
click at [330, 101] on link "Writing +" at bounding box center [321, 101] width 63 height 44
click at [455, 152] on link "Ballpoints etc. +" at bounding box center [492, 155] width 93 height 44
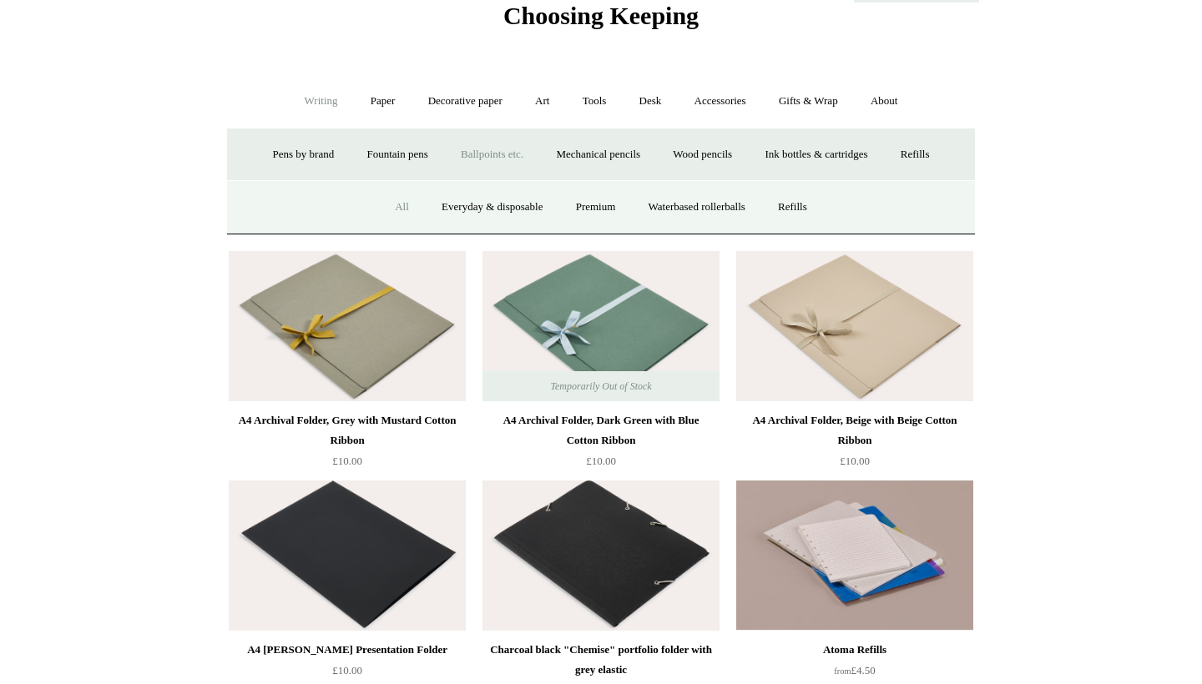
click at [388, 201] on link "All" at bounding box center [402, 207] width 44 height 44
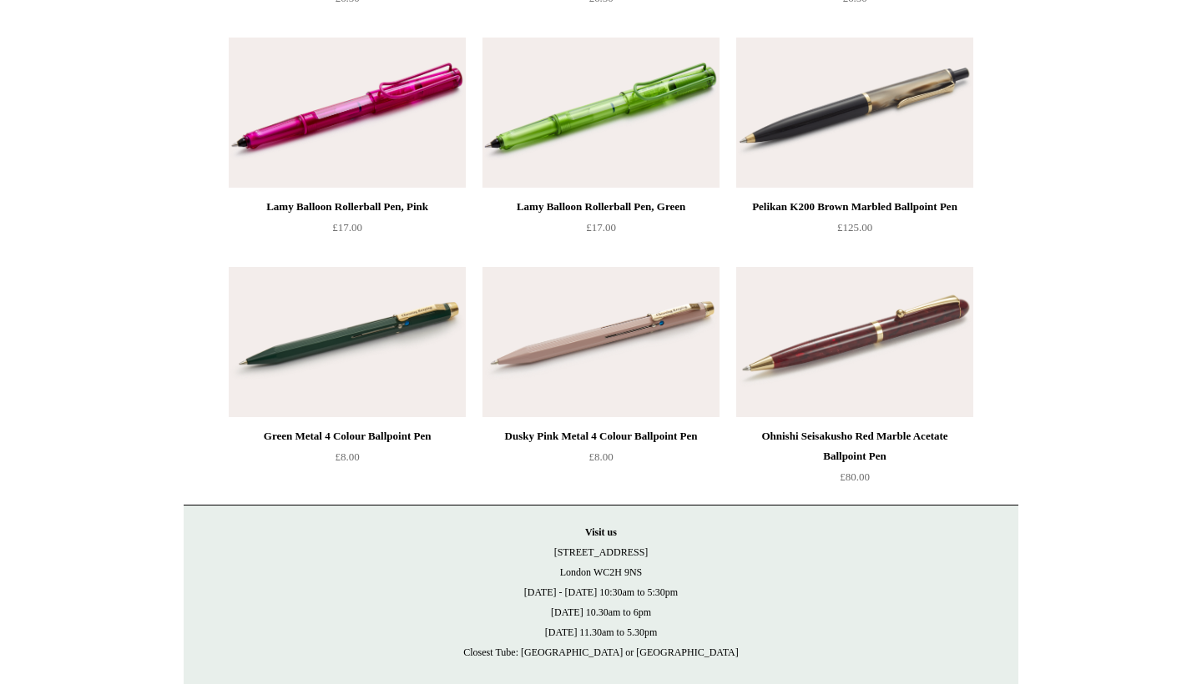
scroll to position [7520, 0]
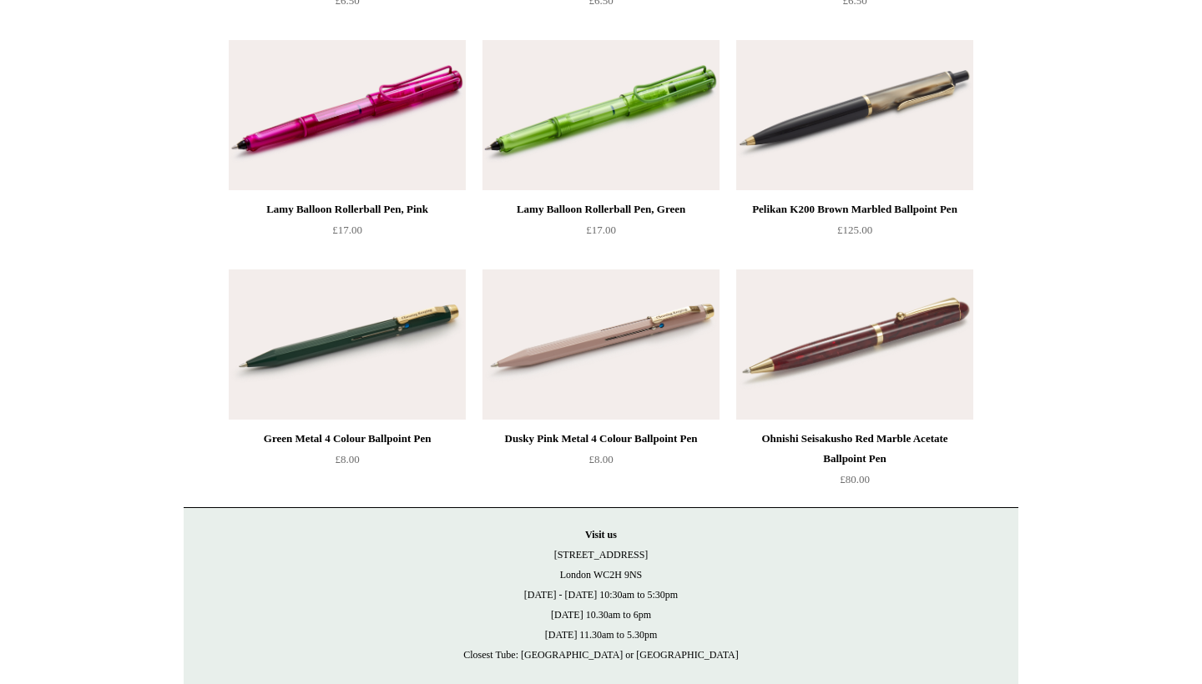
click at [365, 377] on img at bounding box center [347, 345] width 237 height 150
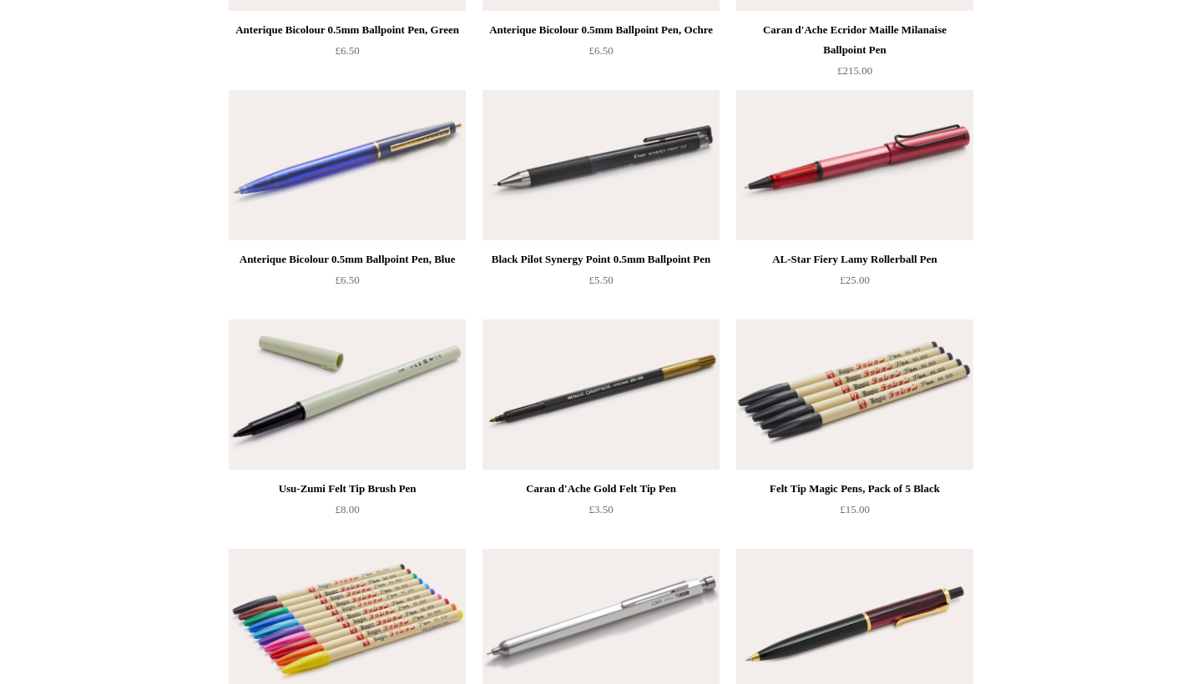
scroll to position [6096, 0]
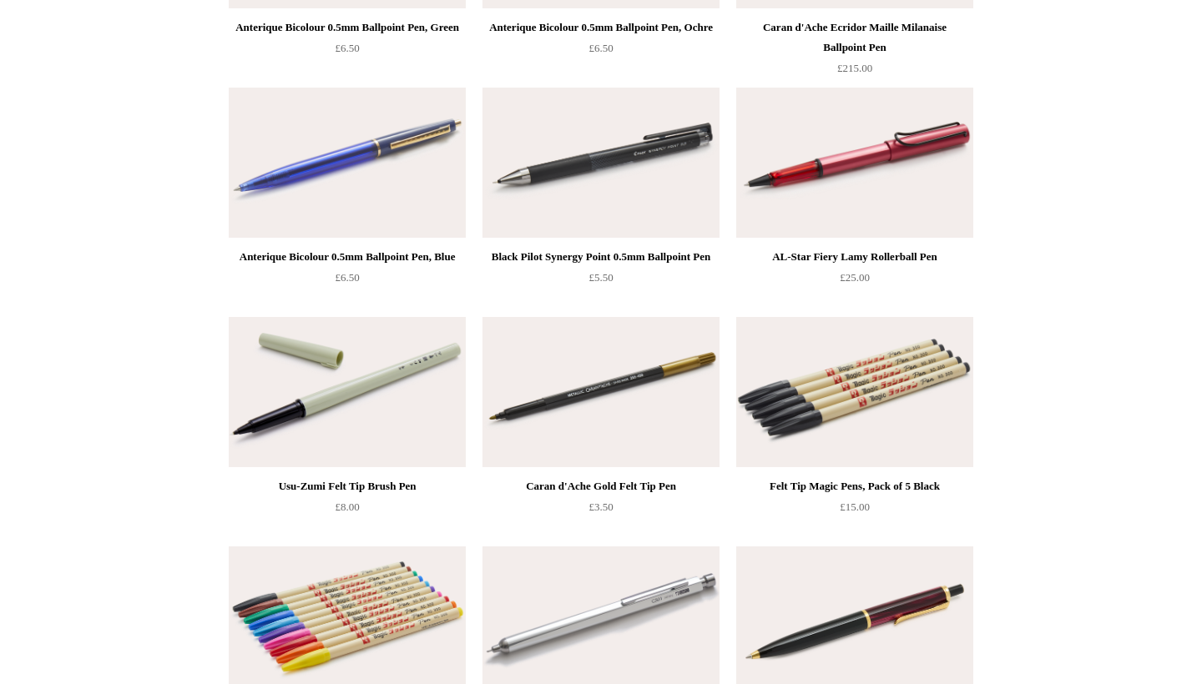
click at [594, 260] on div "Black Pilot Synergy Point 0.5mm Ballpoint Pen" at bounding box center [601, 257] width 229 height 20
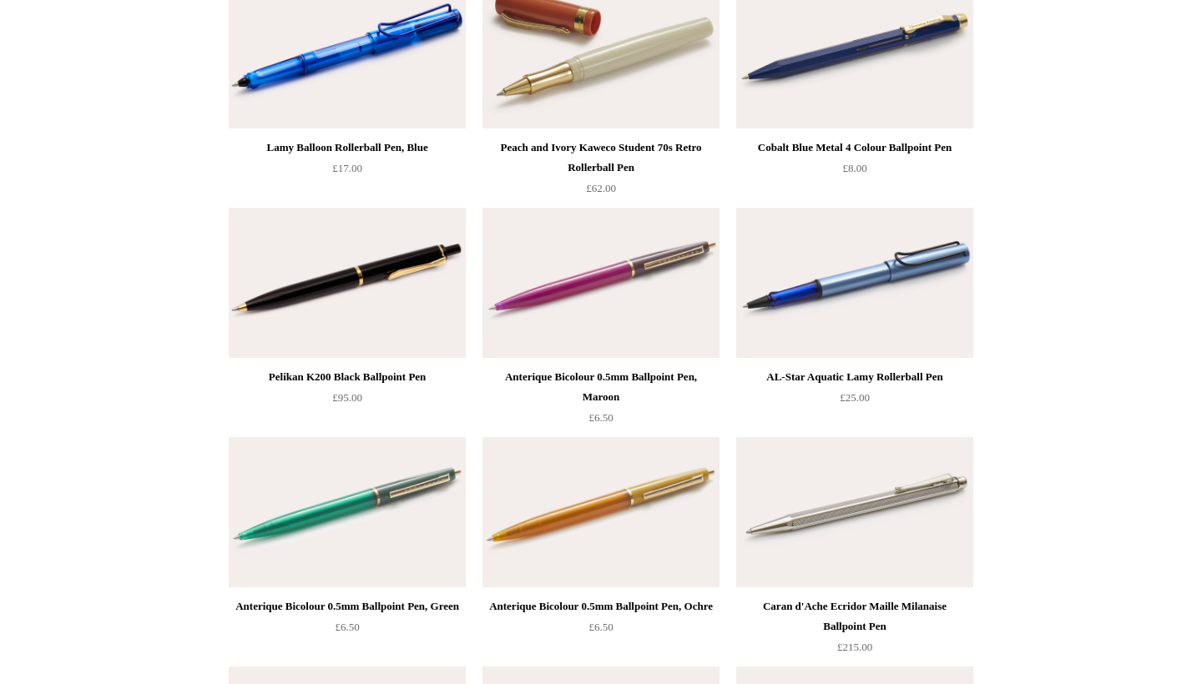
scroll to position [5523, 0]
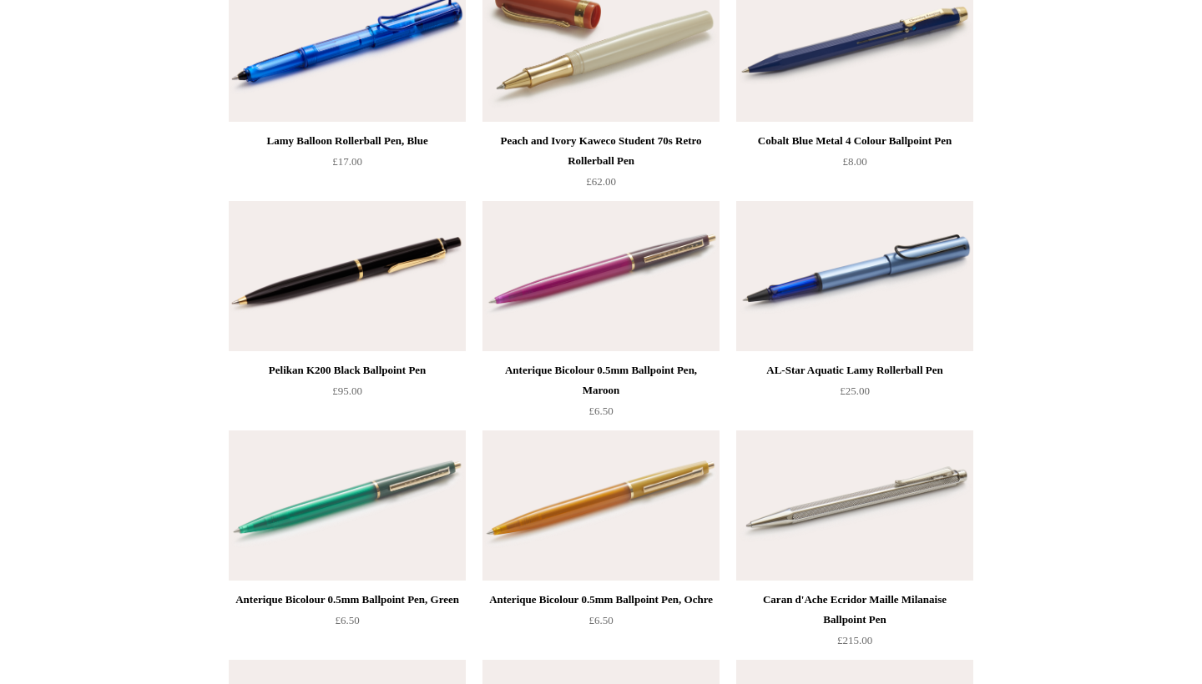
click at [845, 80] on img at bounding box center [854, 47] width 237 height 150
click at [616, 340] on img at bounding box center [600, 276] width 237 height 150
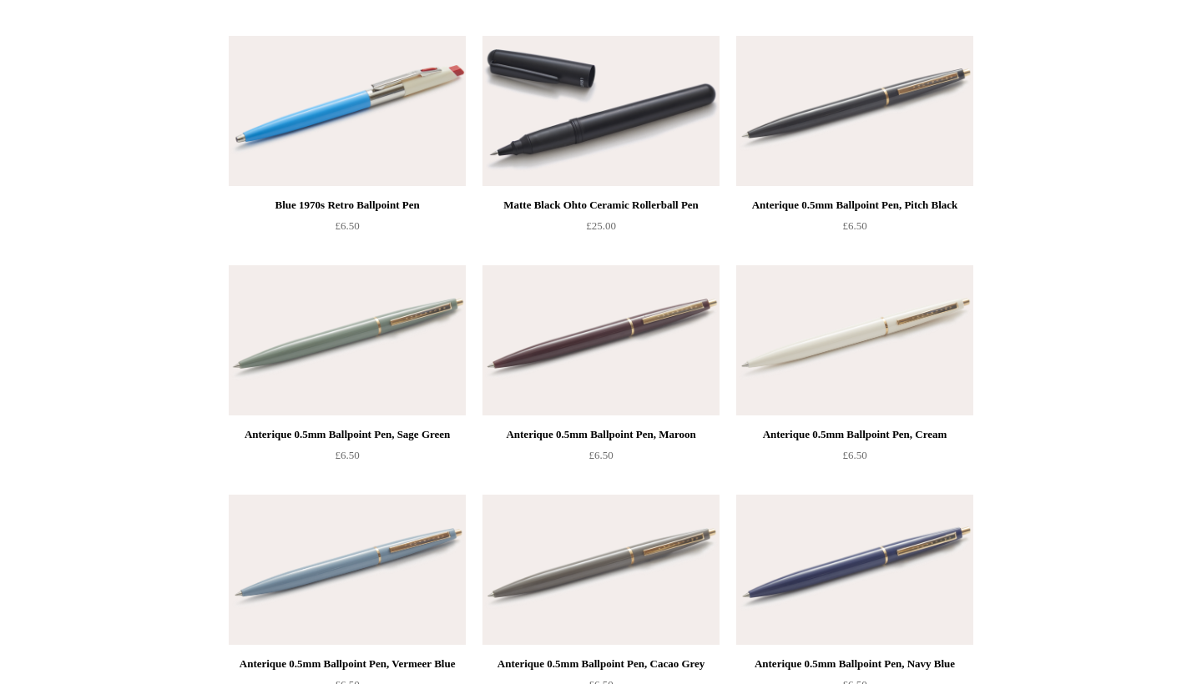
scroll to position [6774, 0]
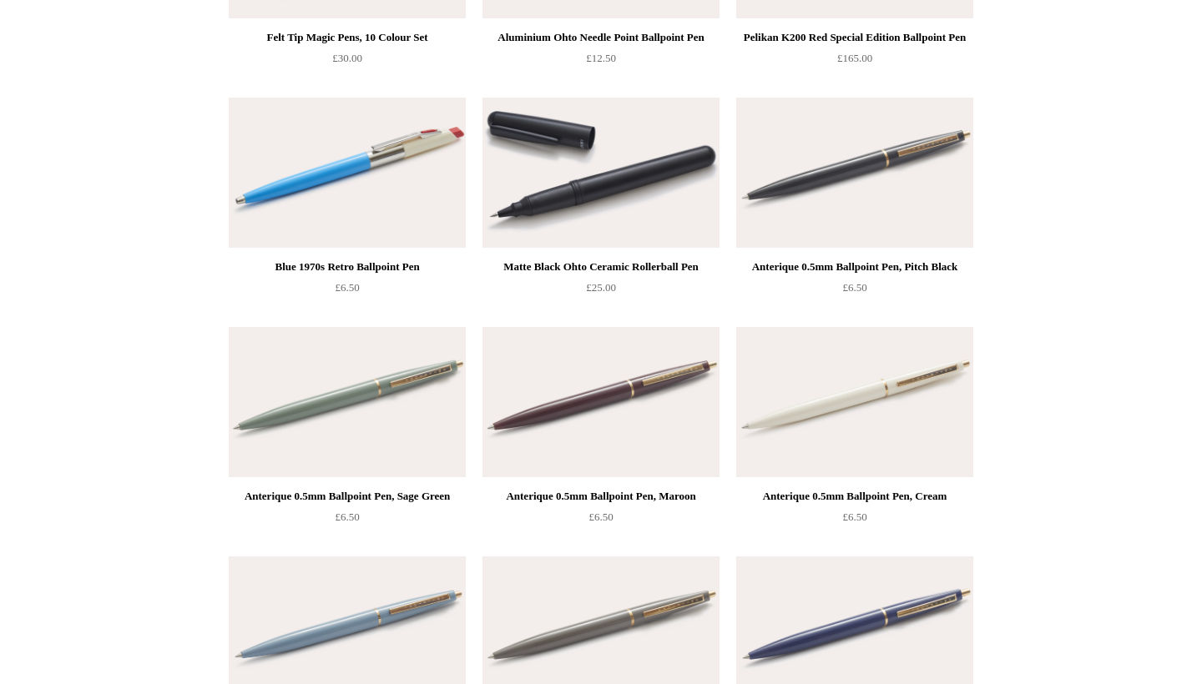
click at [523, 399] on img at bounding box center [600, 402] width 237 height 150
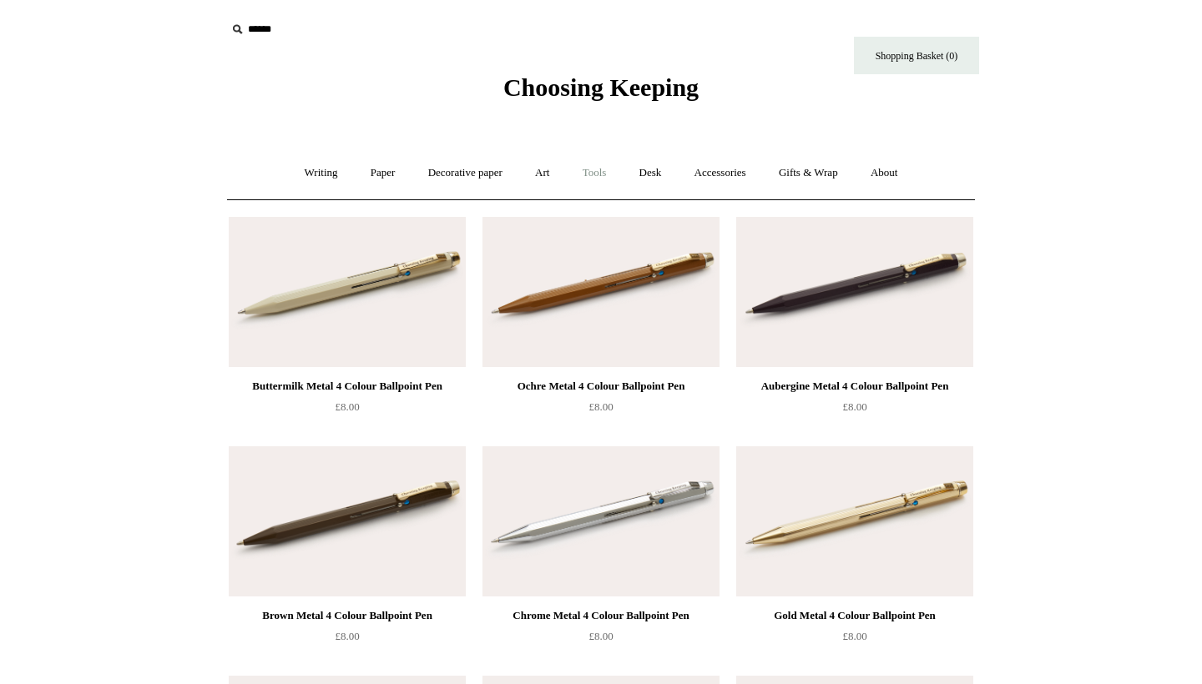
scroll to position [0, 0]
click at [885, 71] on link "Shopping Basket (0)" at bounding box center [916, 56] width 125 height 38
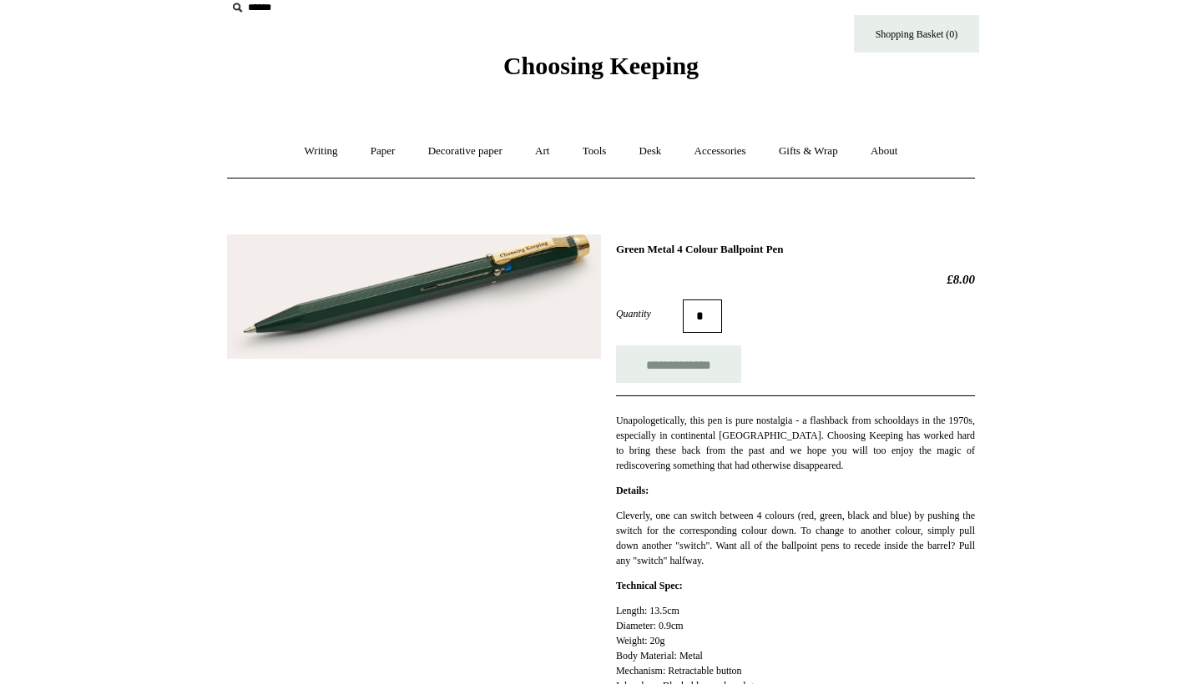
scroll to position [20, 0]
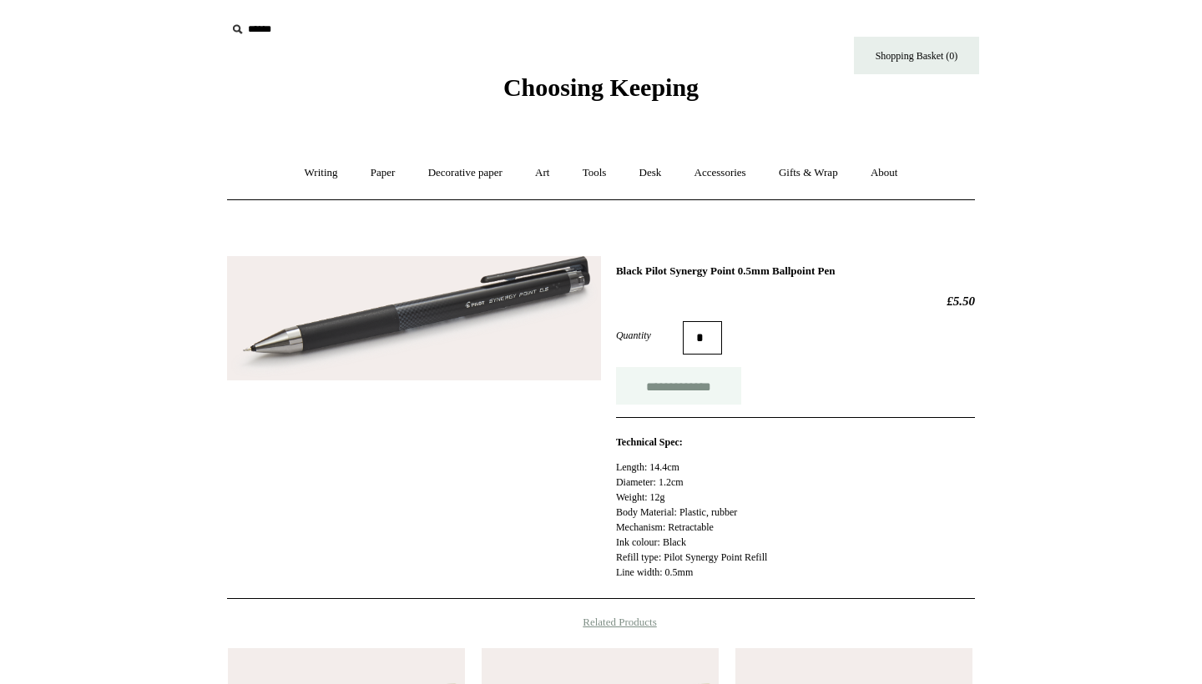
click at [637, 384] on input "**********" at bounding box center [678, 386] width 125 height 38
type input "**********"
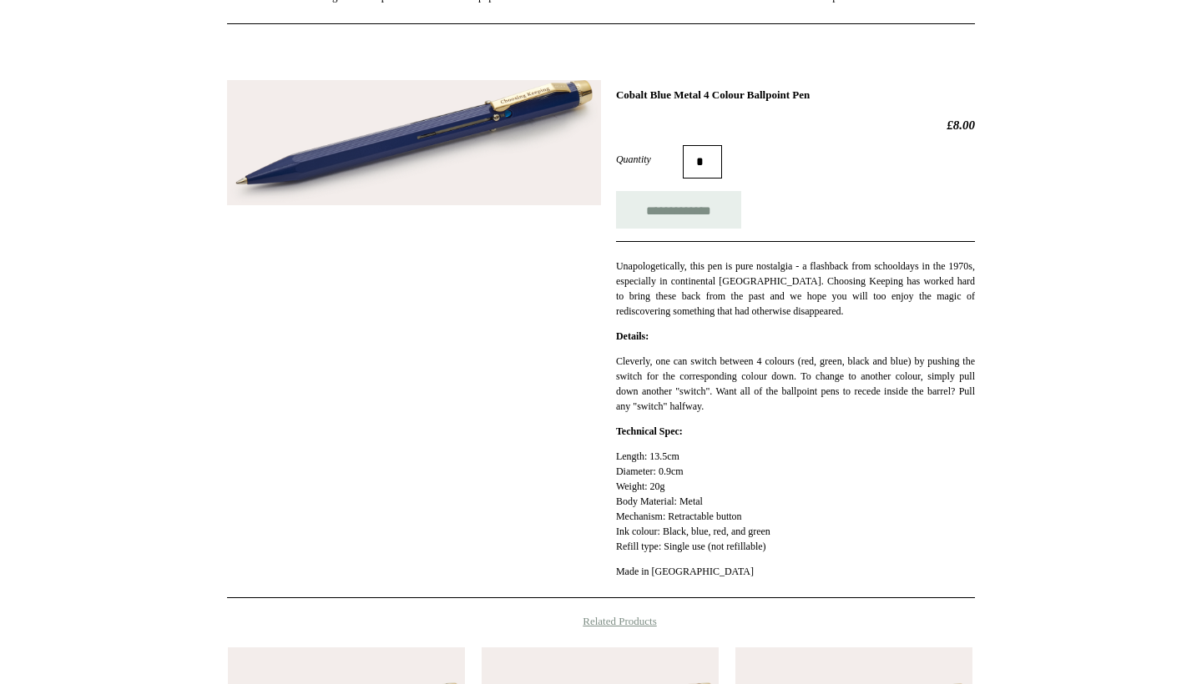
scroll to position [190, 0]
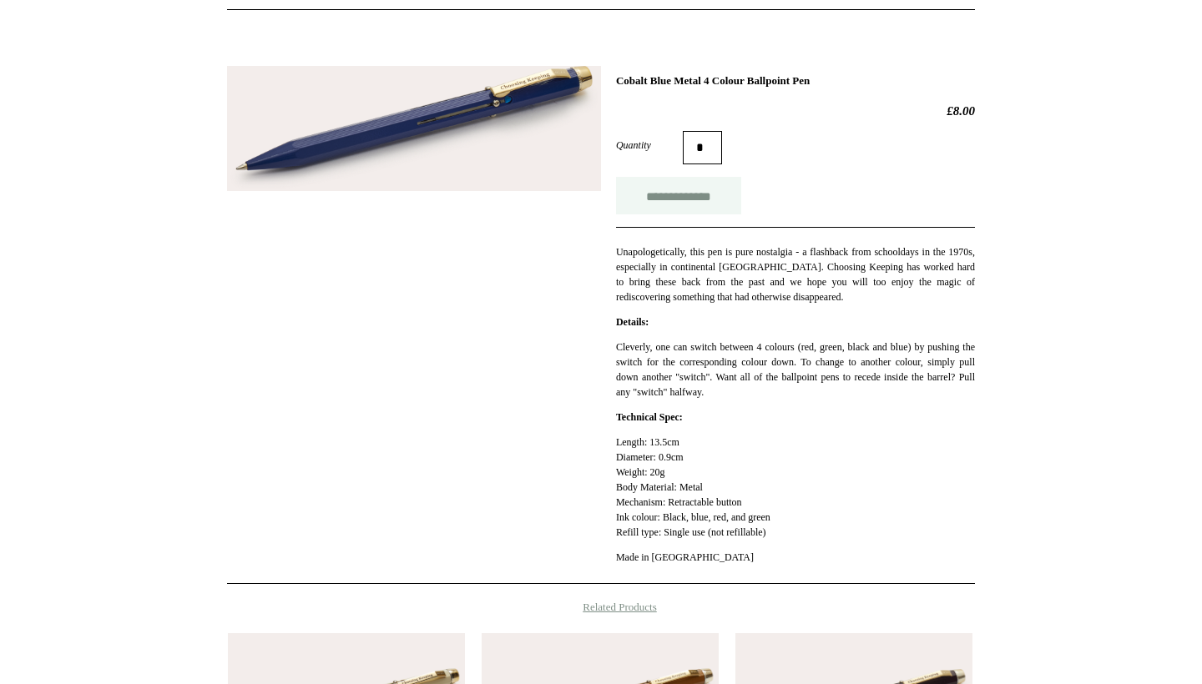
click at [703, 192] on input "**********" at bounding box center [678, 196] width 125 height 38
type input "**********"
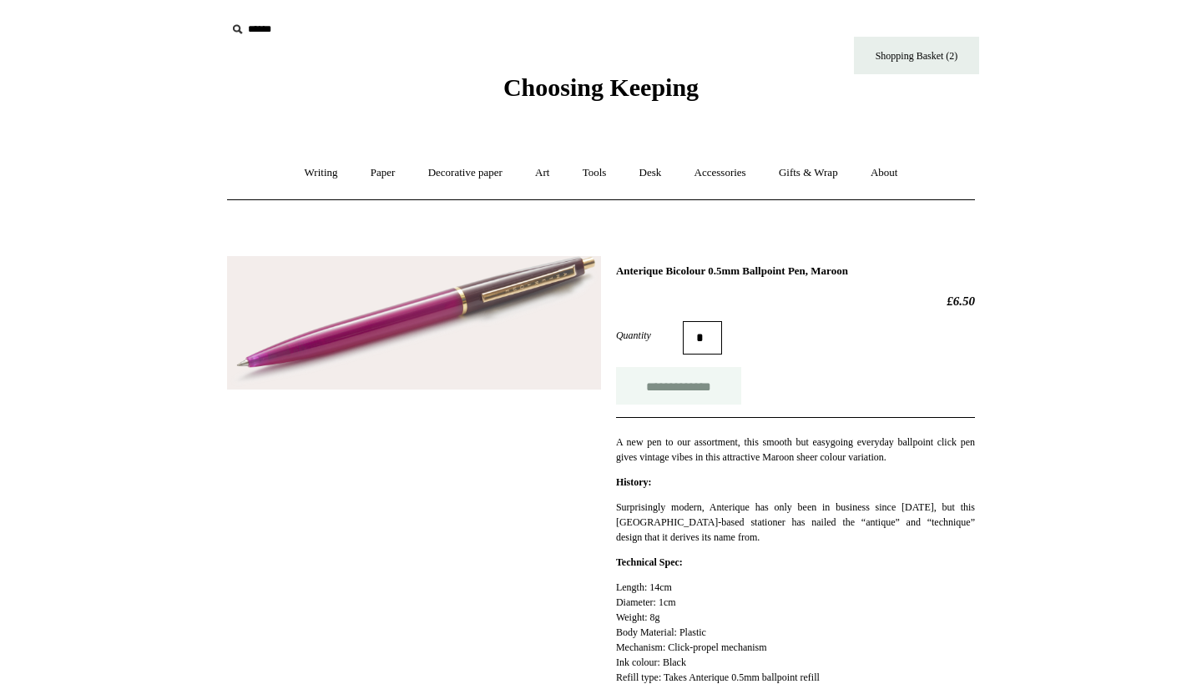
click at [688, 388] on input "**********" at bounding box center [678, 386] width 125 height 38
type input "**********"
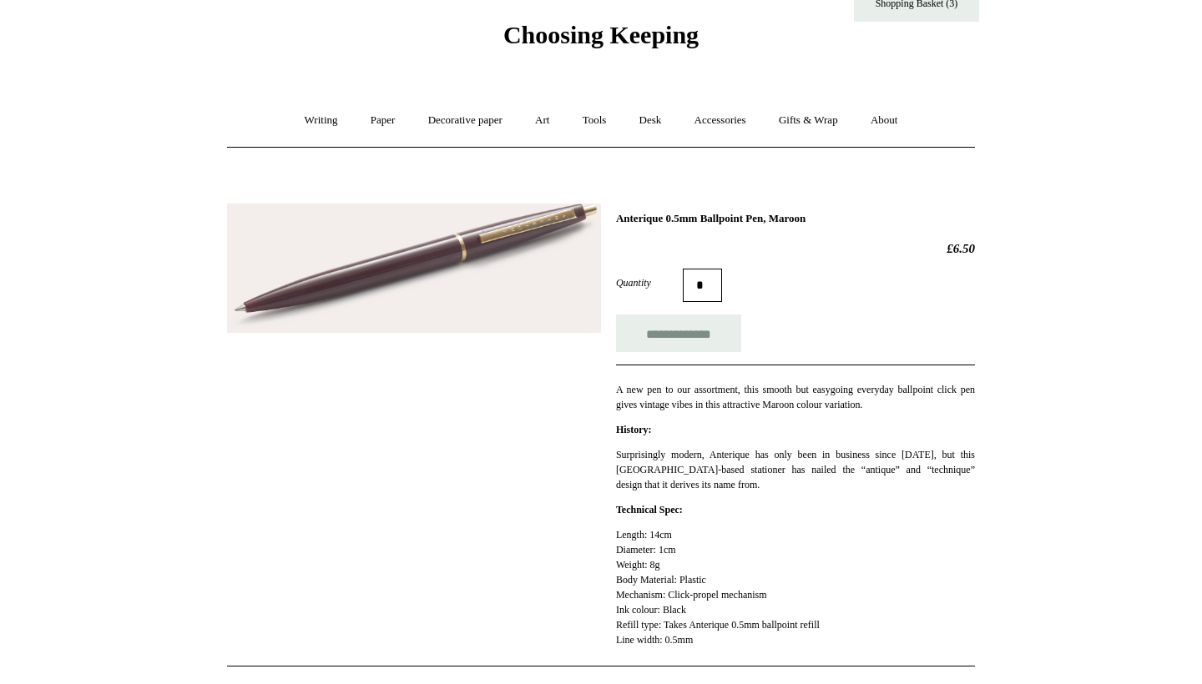
scroll to position [51, 0]
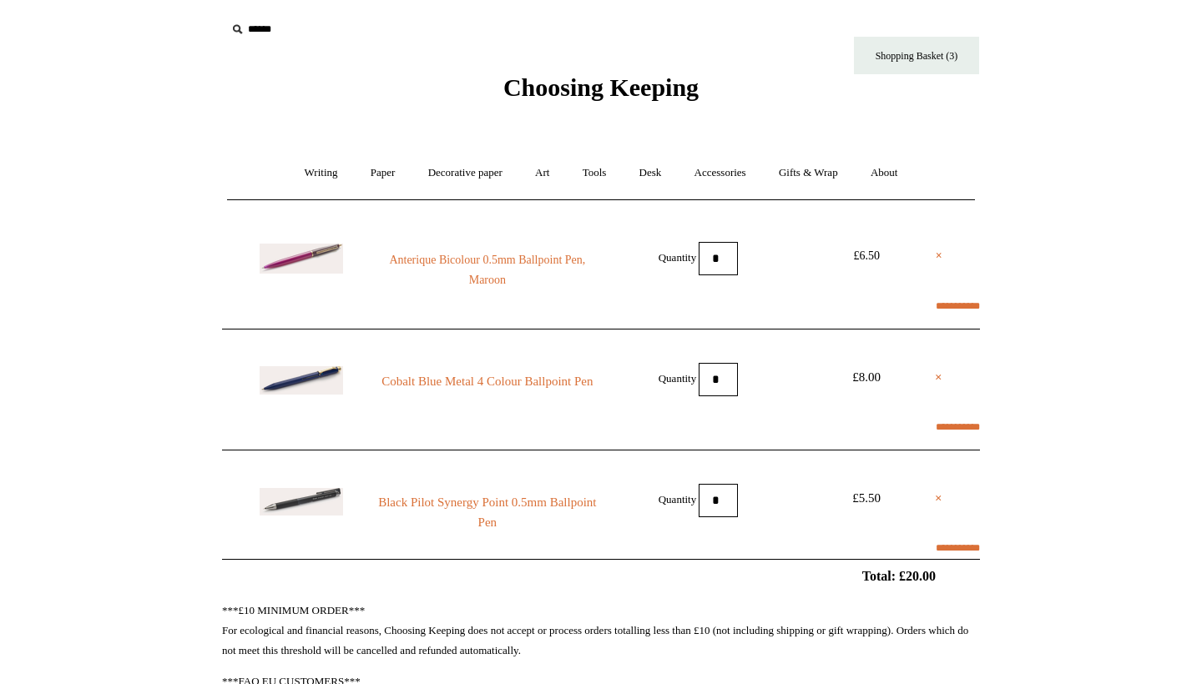
select select "**********"
select select "*******"
type input "*******"
click at [471, 391] on link "Cobalt Blue Metal 4 Colour Ballpoint Pen" at bounding box center [487, 381] width 227 height 20
click at [495, 262] on link "Anterique Bicolour 0.5mm Ballpoint Pen, Maroon" at bounding box center [487, 270] width 227 height 40
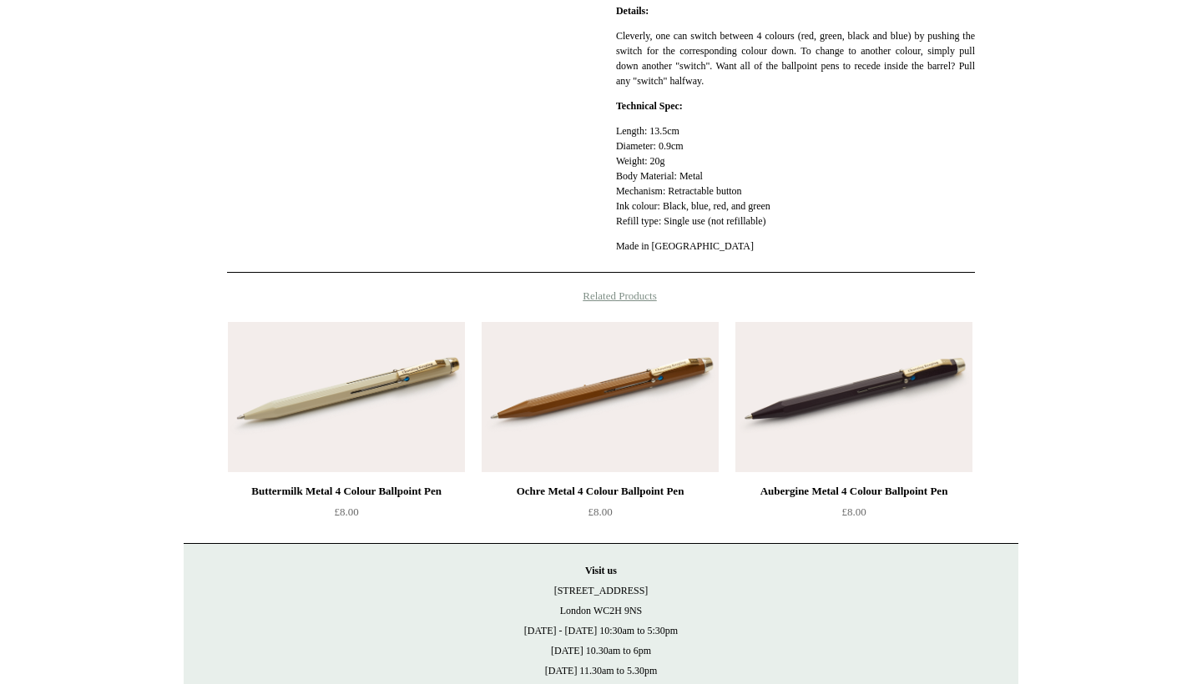
scroll to position [498, 0]
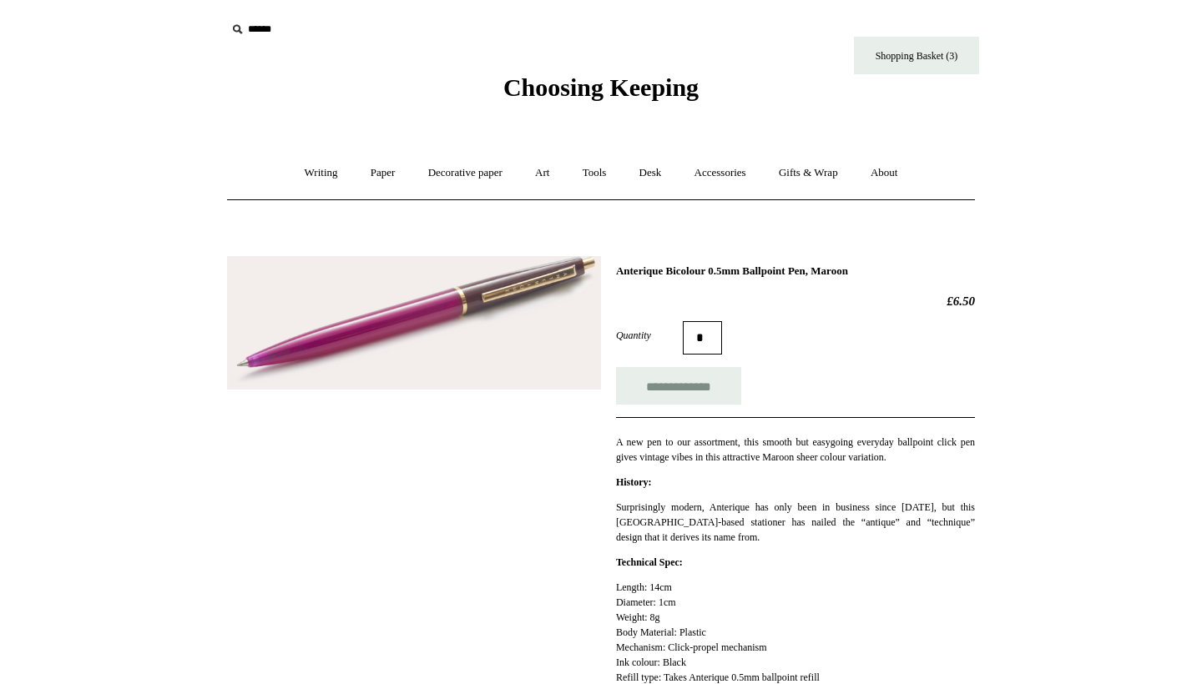
click at [937, 77] on div "Choosing Keeping" at bounding box center [601, 51] width 834 height 103
click at [924, 94] on div "Choosing Keeping" at bounding box center [601, 51] width 834 height 103
click at [907, 69] on link "Shopping Basket (3)" at bounding box center [916, 56] width 125 height 38
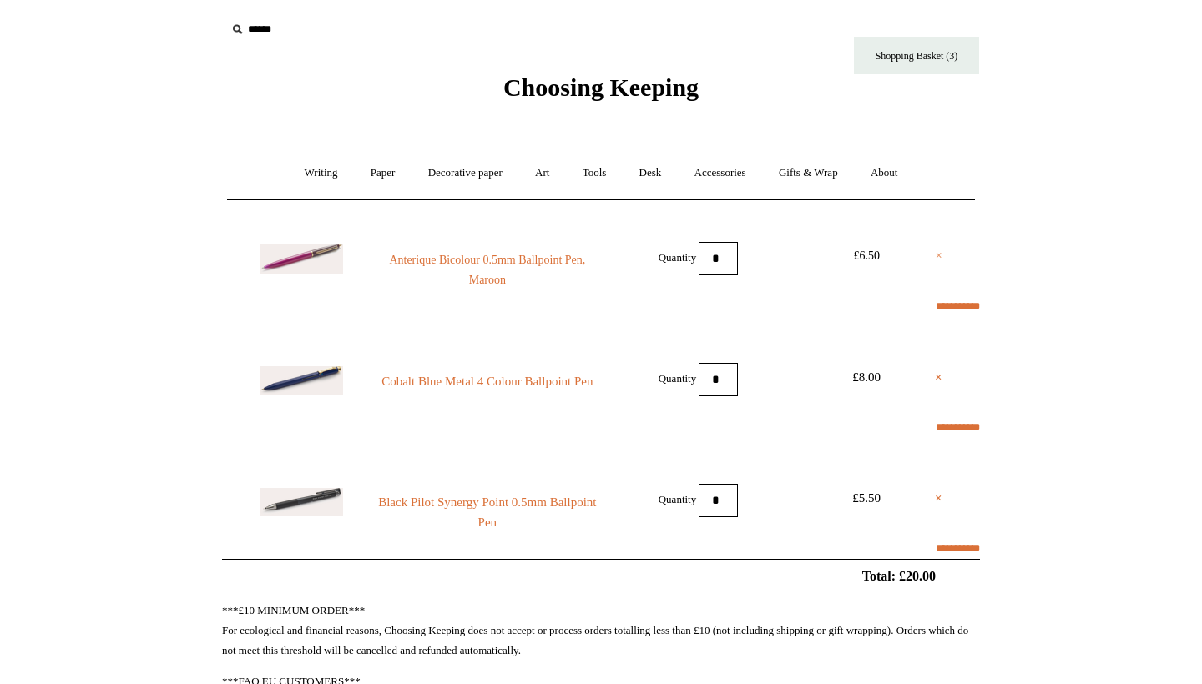
scroll to position [15, 0]
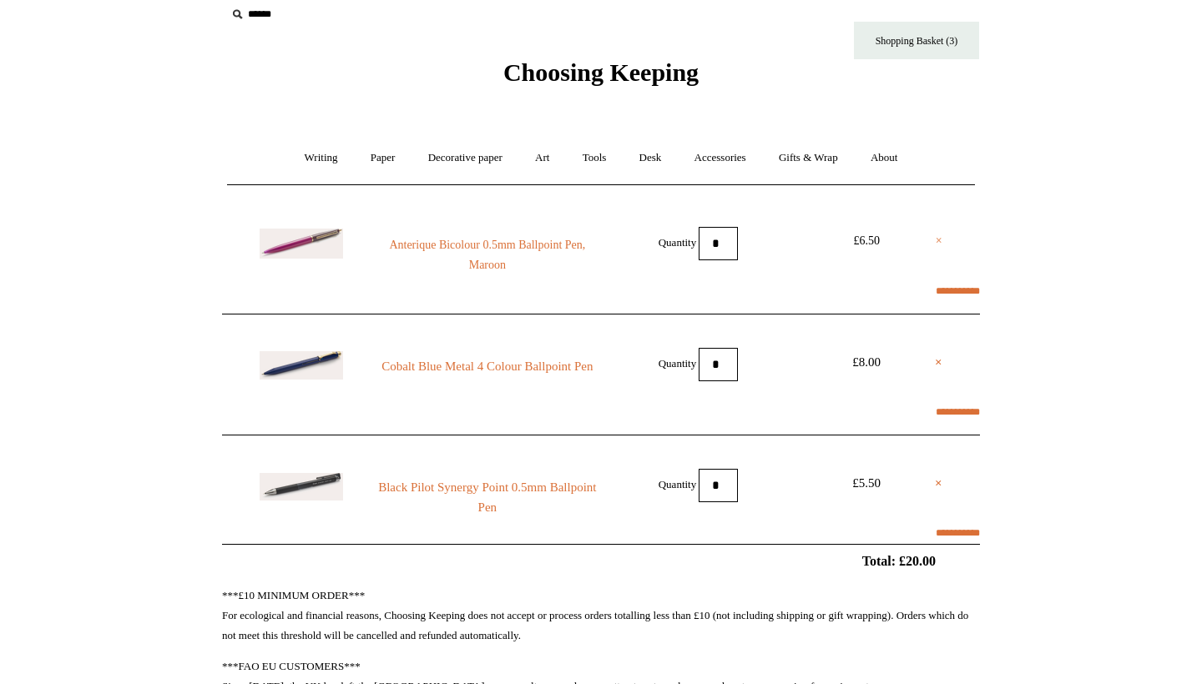
click at [939, 245] on link "×" at bounding box center [938, 241] width 7 height 20
select select "**********"
select select "*******"
type input "*******"
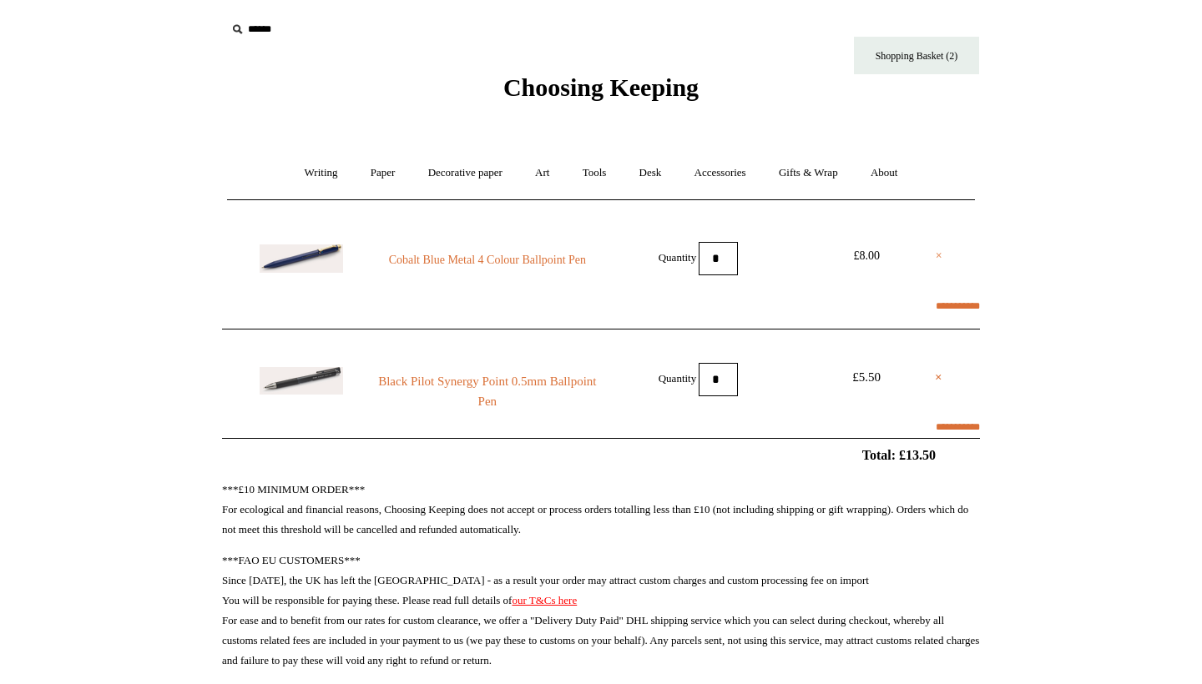
click at [940, 252] on link "×" at bounding box center [938, 256] width 7 height 20
select select "**********"
type input "*******"
select select "*******"
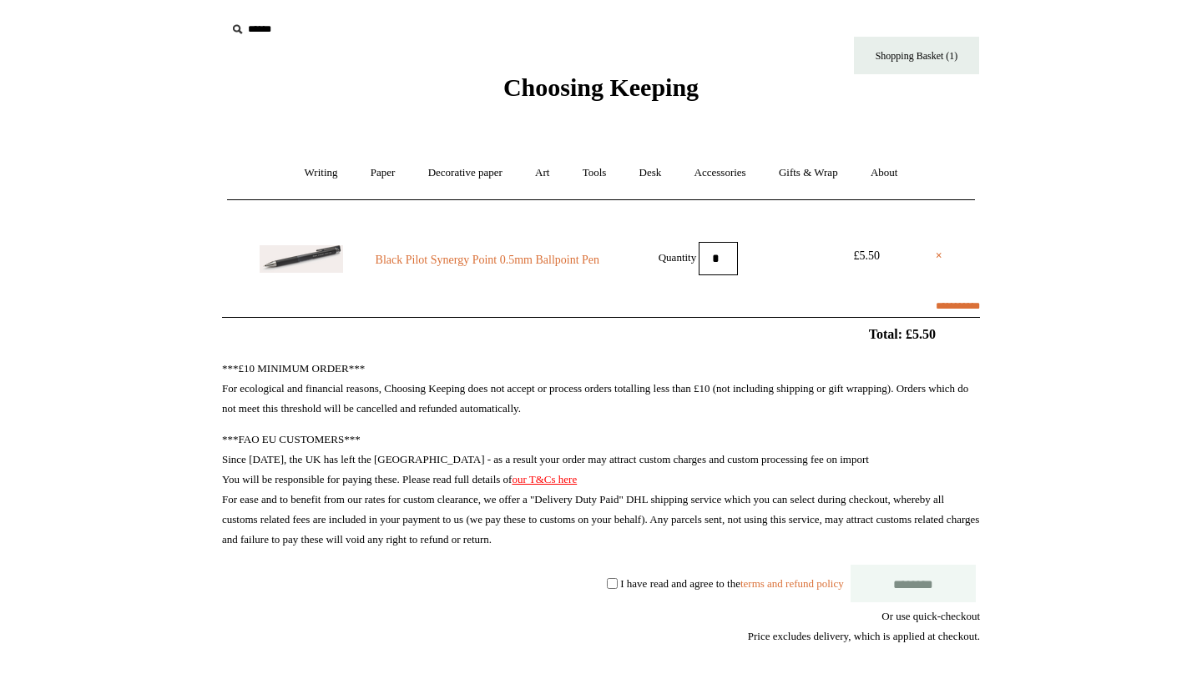
select select "**********"
type input "*******"
select select "*******"
